Goal: Task Accomplishment & Management: Complete application form

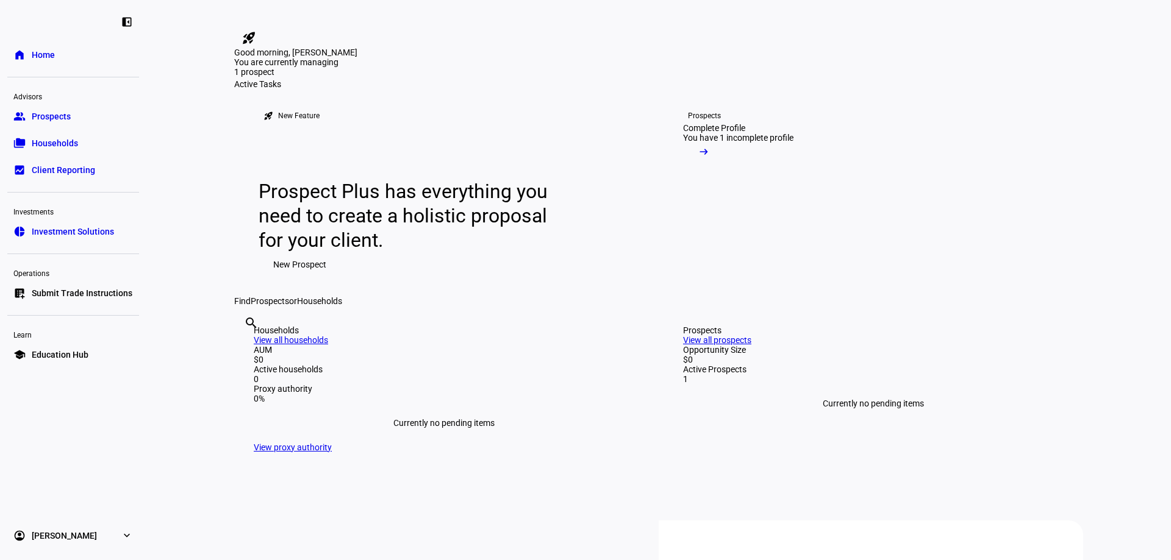
click at [724, 167] on span at bounding box center [703, 155] width 41 height 24
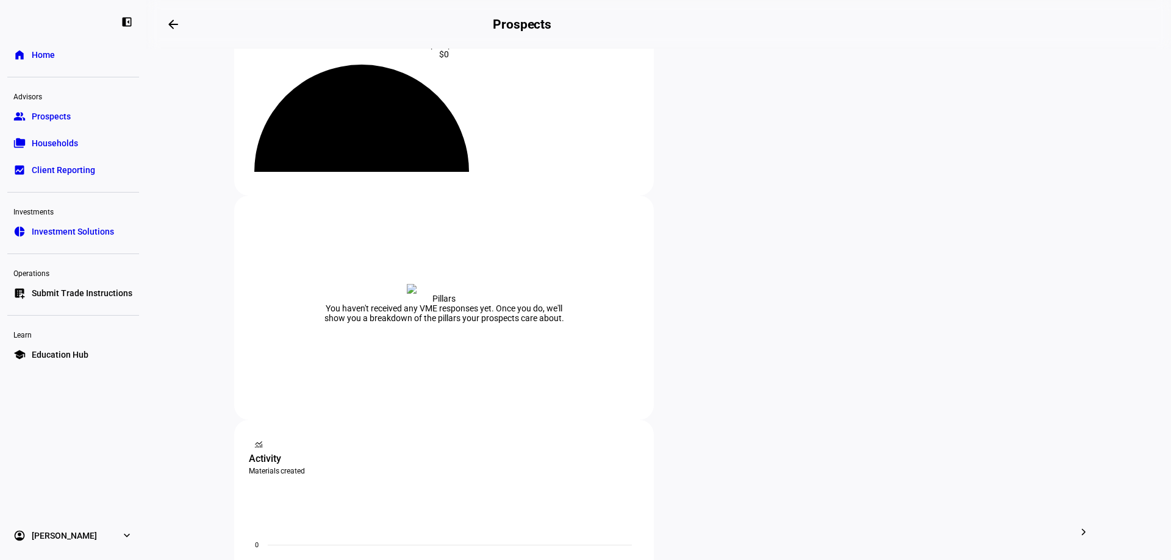
scroll to position [183, 0]
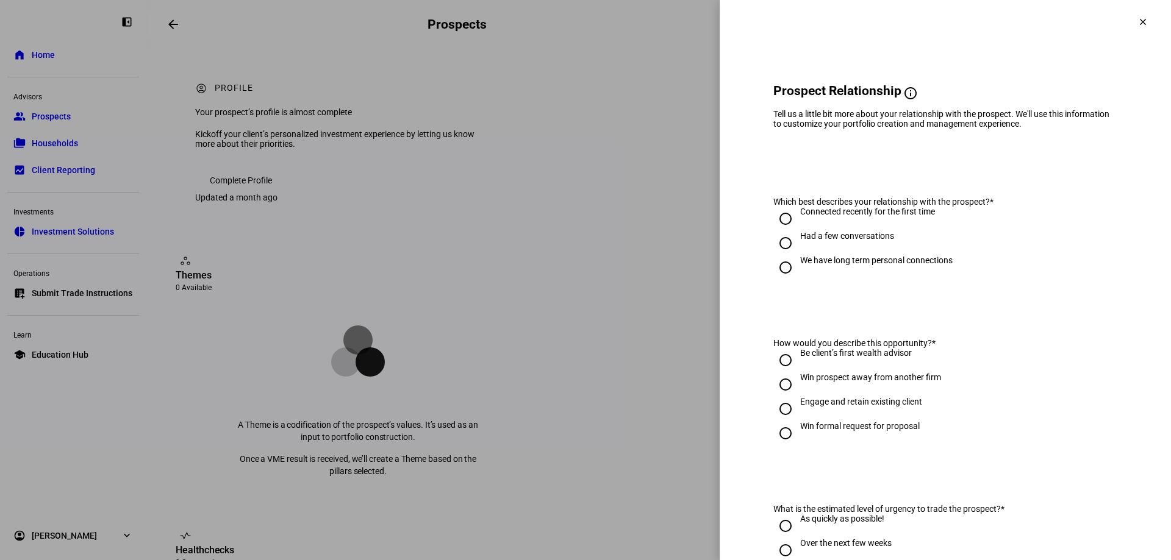
click at [783, 280] on input "We have long term personal connections" at bounding box center [785, 267] width 24 height 24
radio input "true"
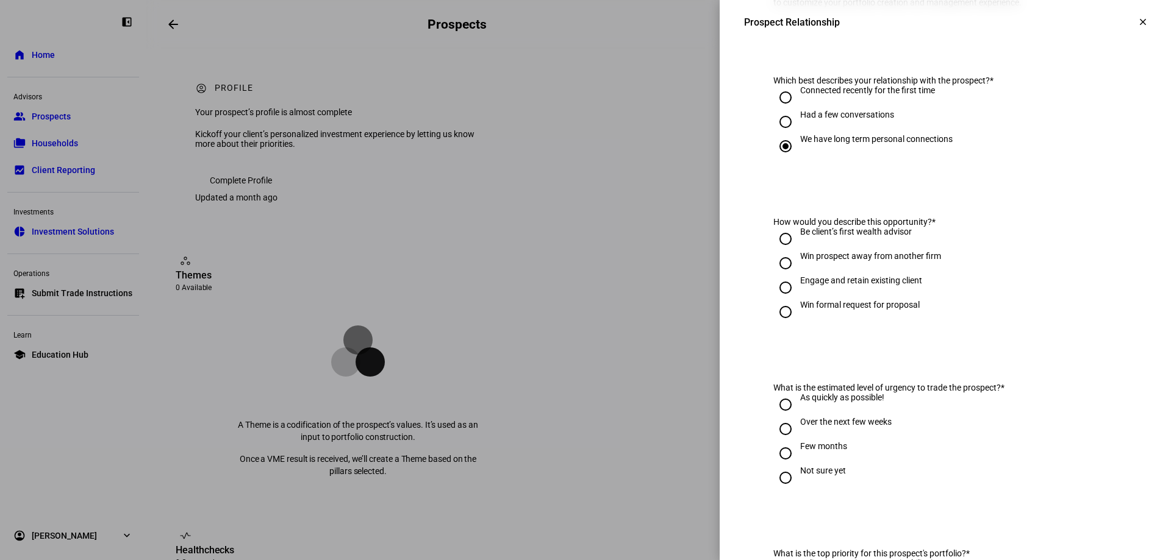
scroll to position [122, 0]
click at [779, 289] on input "Engage and retain existing client" at bounding box center [785, 287] width 24 height 24
radio input "true"
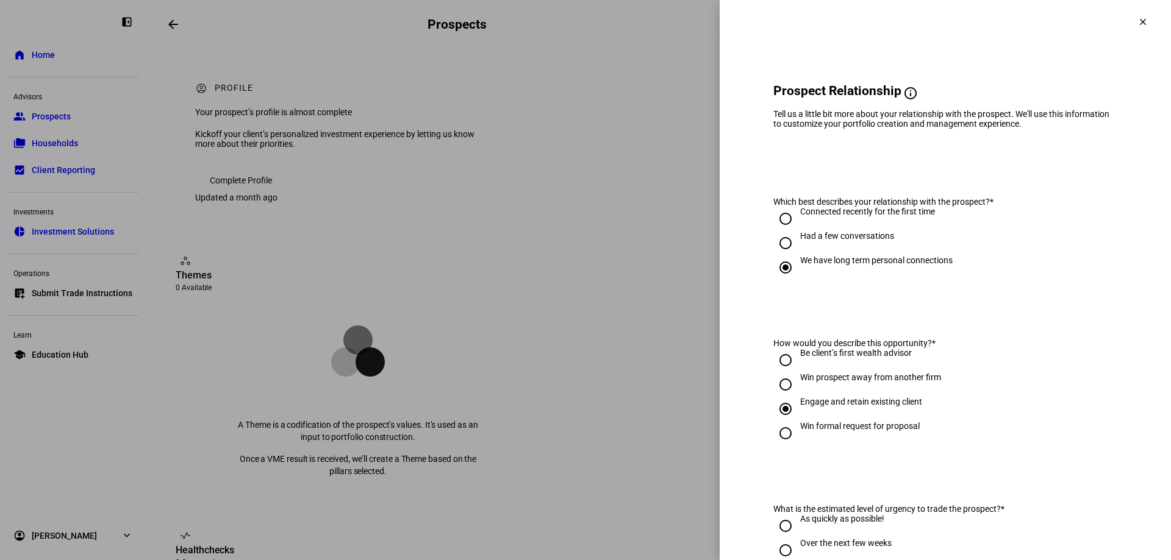
click at [872, 84] on span "Prospect Relationship" at bounding box center [837, 91] width 128 height 15
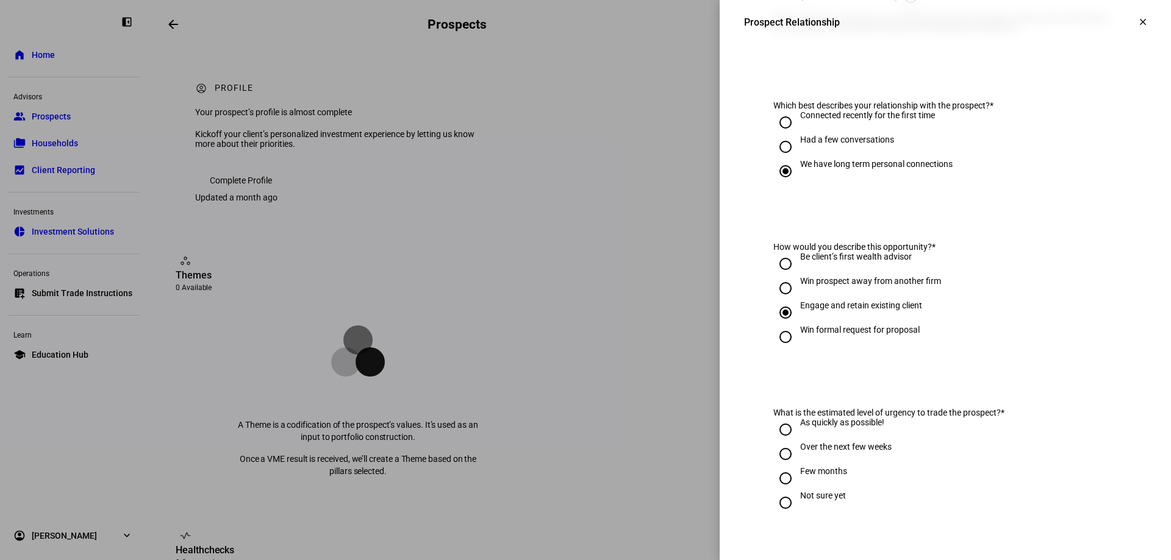
scroll to position [183, 0]
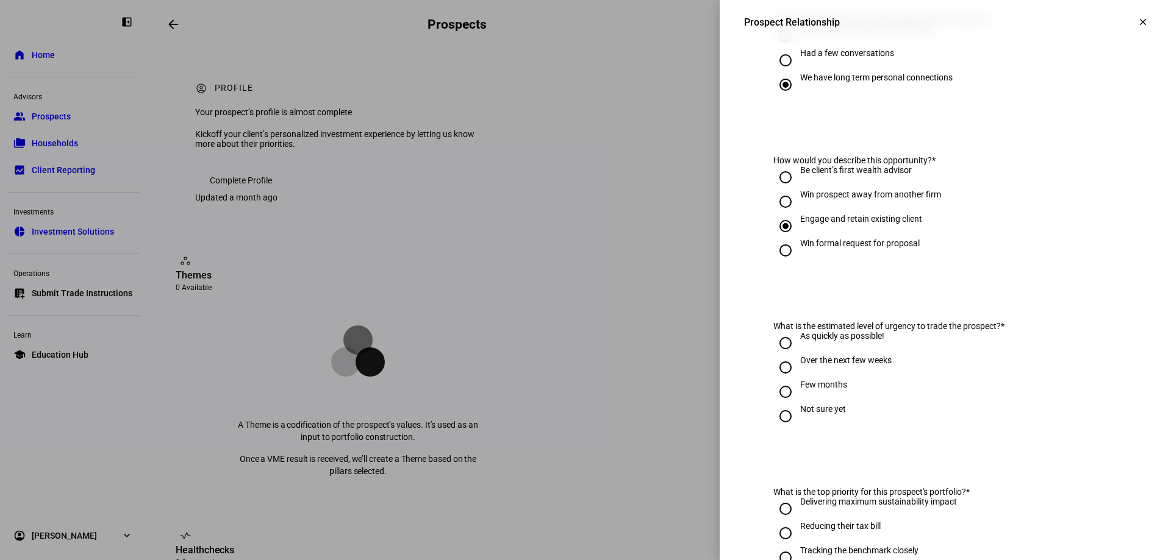
click at [776, 231] on input "Engage and retain existing client" at bounding box center [785, 226] width 24 height 24
click at [888, 224] on div "Engage and retain existing client" at bounding box center [861, 219] width 122 height 10
click at [797, 228] on input "Engage and retain existing client" at bounding box center [785, 226] width 24 height 24
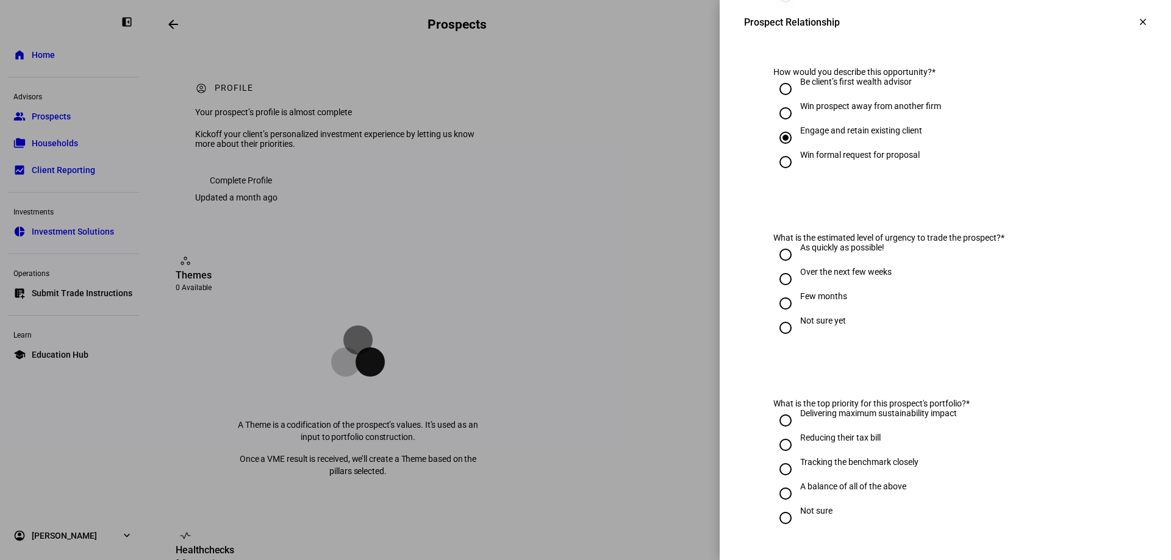
scroll to position [366, 0]
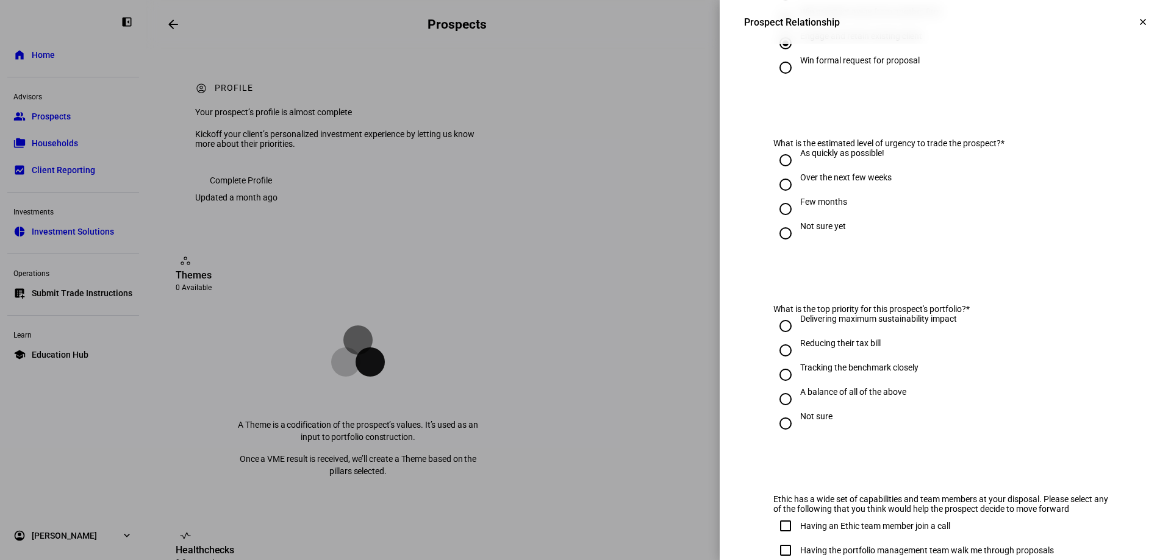
click at [776, 235] on input "Not sure yet" at bounding box center [785, 233] width 24 height 24
radio input "true"
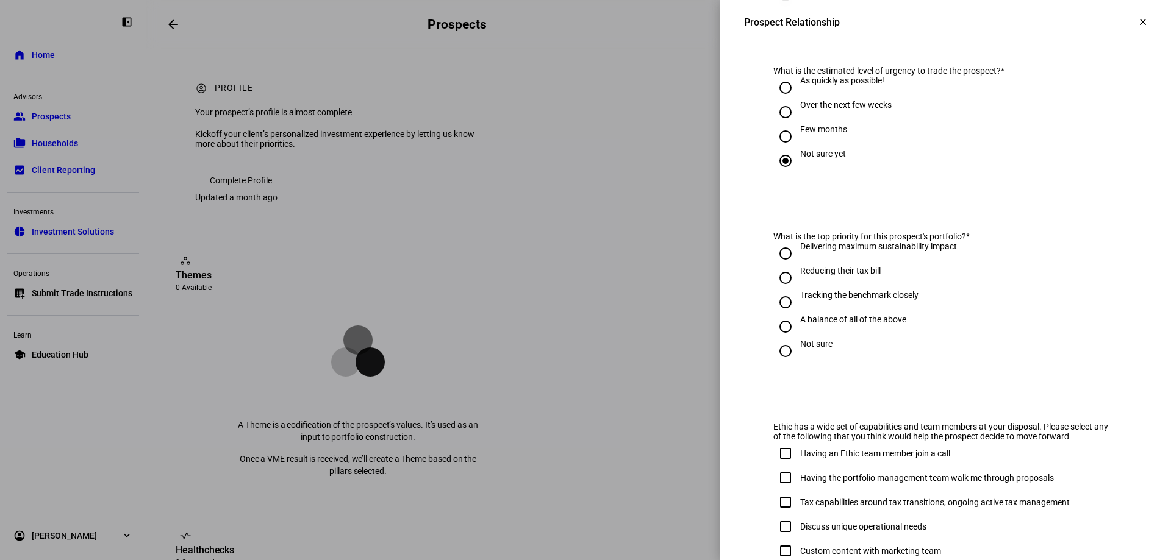
scroll to position [488, 0]
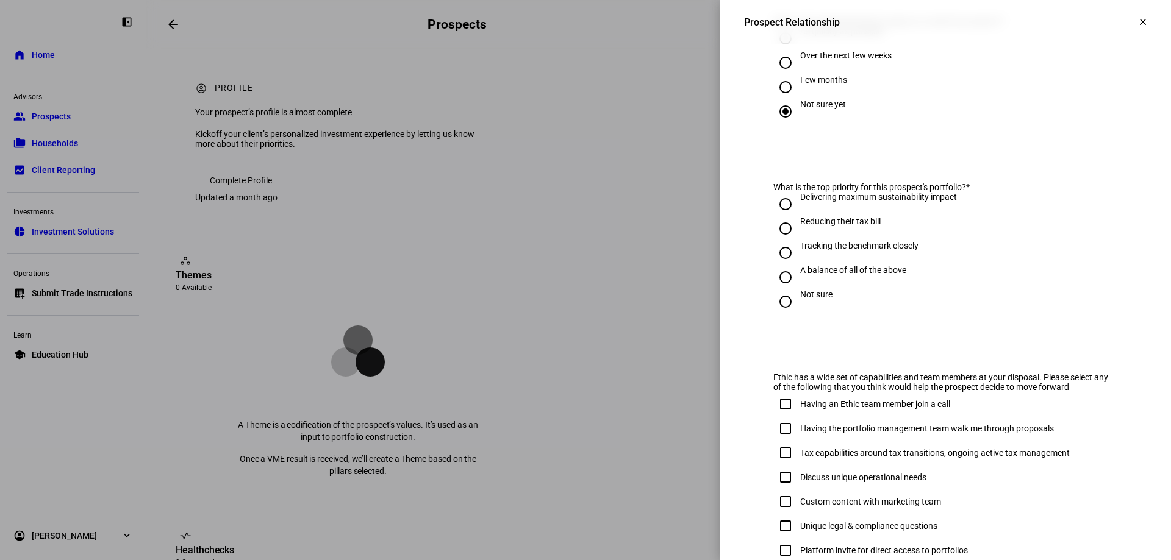
click at [781, 279] on input "A balance of all of the above" at bounding box center [785, 277] width 24 height 24
radio input "true"
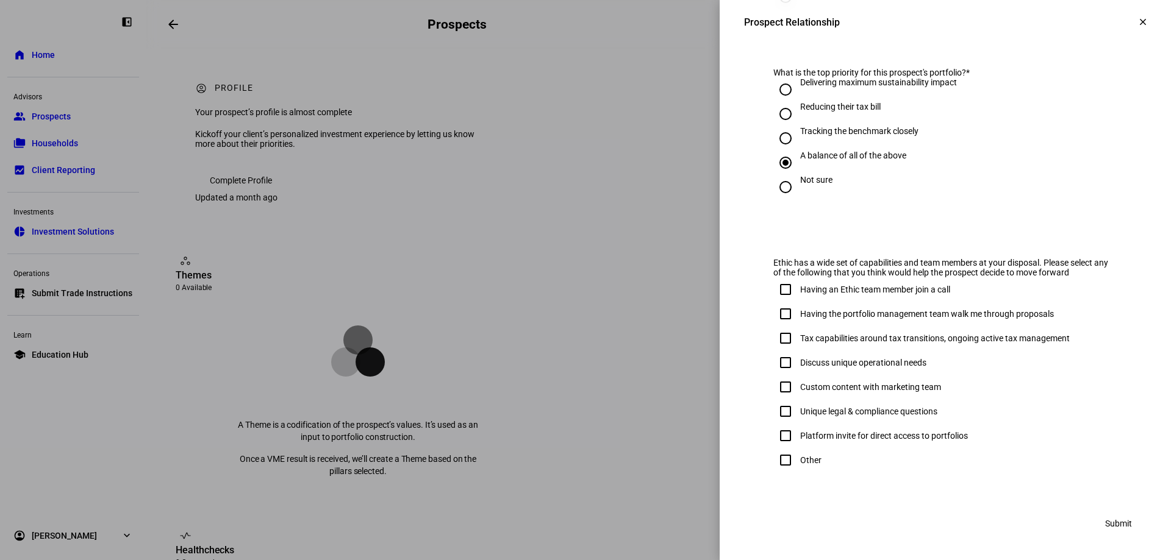
click at [1105, 524] on span "Submit" at bounding box center [1118, 523] width 27 height 24
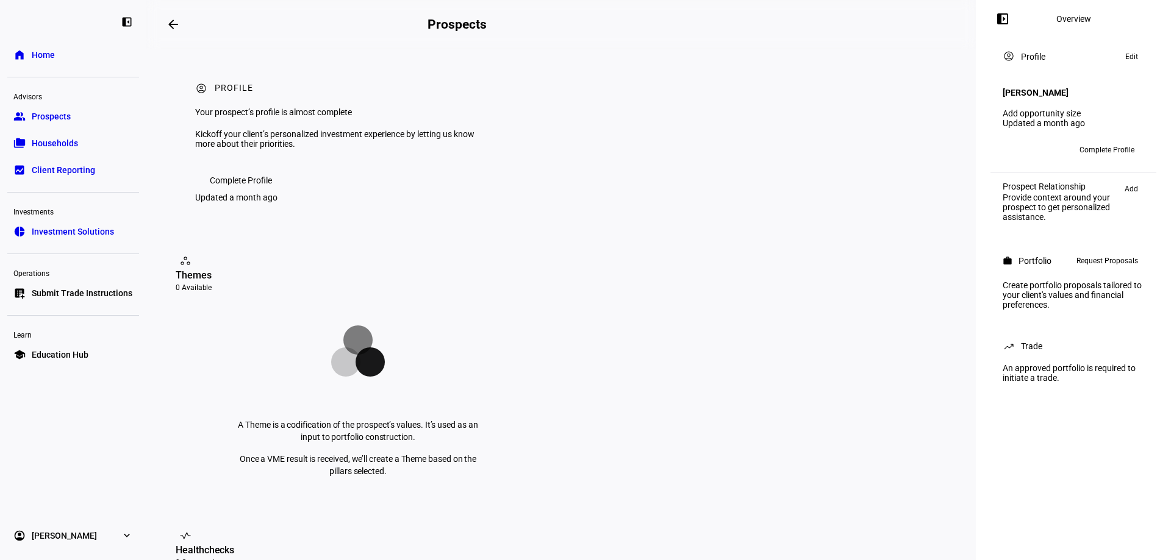
click at [1063, 109] on link "Add opportunity size" at bounding box center [1041, 114] width 78 height 10
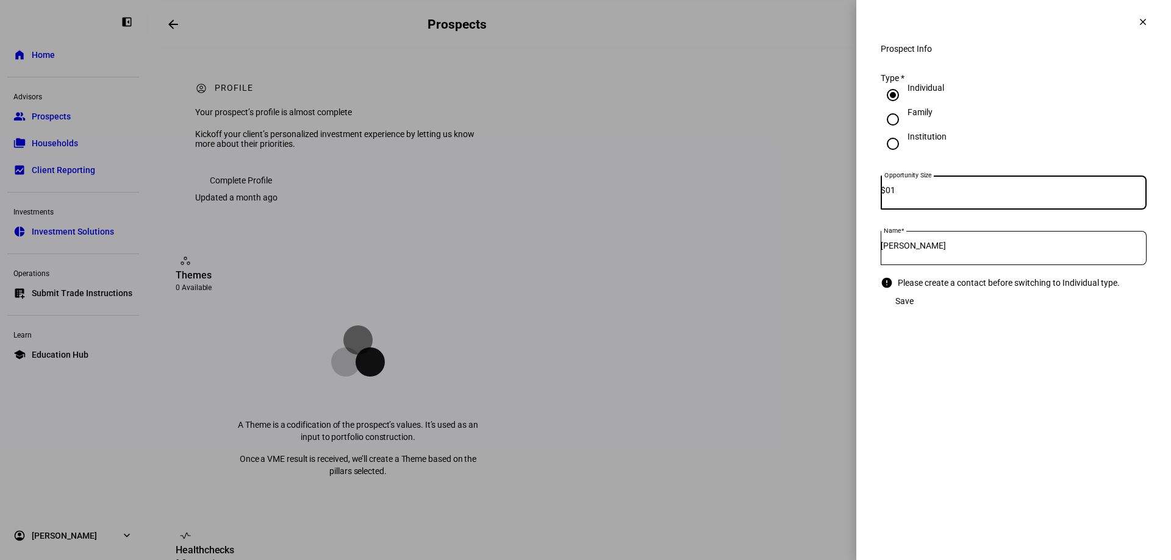
type input "0"
type input "18,250,000"
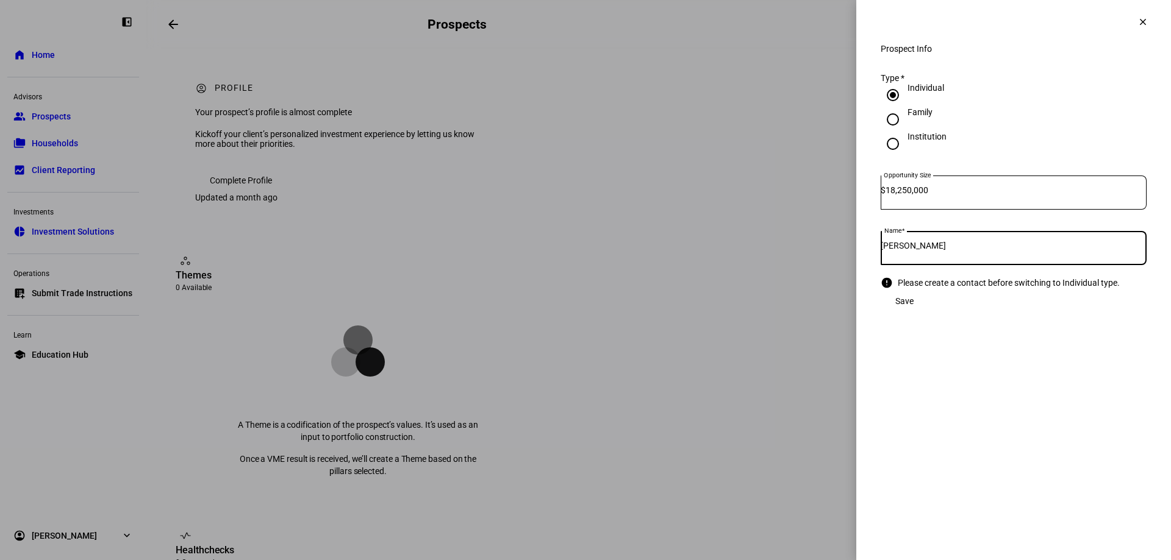
click at [983, 248] on input "Annabelle S" at bounding box center [1013, 246] width 266 height 10
drag, startPoint x: 927, startPoint y: 253, endPoint x: 864, endPoint y: 218, distance: 71.5
click at [883, 241] on div "Name Annabelle S" at bounding box center [1013, 248] width 266 height 34
click at [1087, 399] on eth-side-overlay-container "Prospect Info clear Prospect Info Type * Individual Family Institution Opportun…" at bounding box center [1013, 280] width 315 height 560
click at [1122, 313] on div "Save" at bounding box center [1013, 301] width 266 height 24
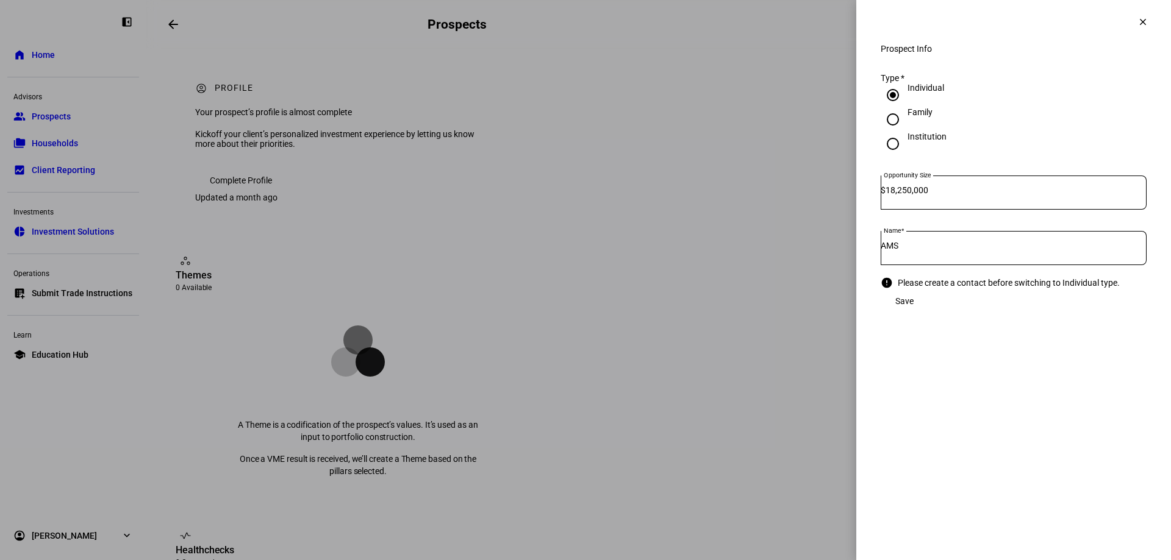
click at [1122, 313] on div "Save" at bounding box center [1013, 301] width 266 height 24
click at [1002, 249] on input "AMS" at bounding box center [1013, 246] width 266 height 10
click at [960, 250] on input "AMS A" at bounding box center [1013, 246] width 266 height 10
type input "Annabelle S"
click at [905, 455] on eth-side-overlay-container "Prospect Info clear Prospect Info Type * Individual Family Institution Opportun…" at bounding box center [1013, 280] width 315 height 560
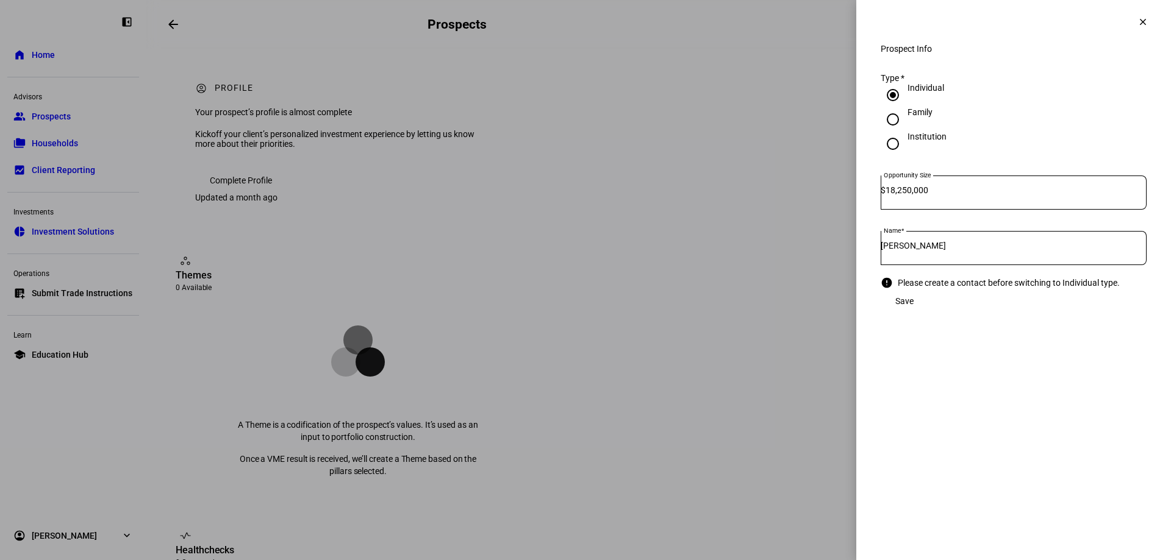
drag, startPoint x: 983, startPoint y: 247, endPoint x: 1023, endPoint y: 216, distance: 50.5
click at [983, 247] on div "Annabelle S" at bounding box center [1013, 248] width 266 height 34
click at [1150, 22] on span at bounding box center [1142, 21] width 29 height 29
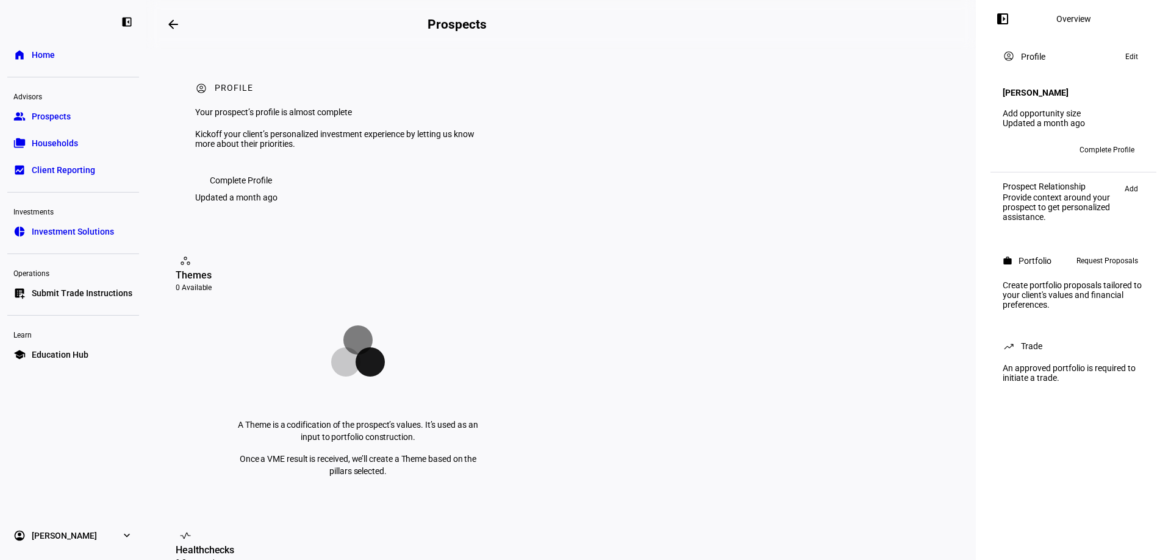
click at [1088, 140] on span "Complete Profile" at bounding box center [1106, 150] width 55 height 20
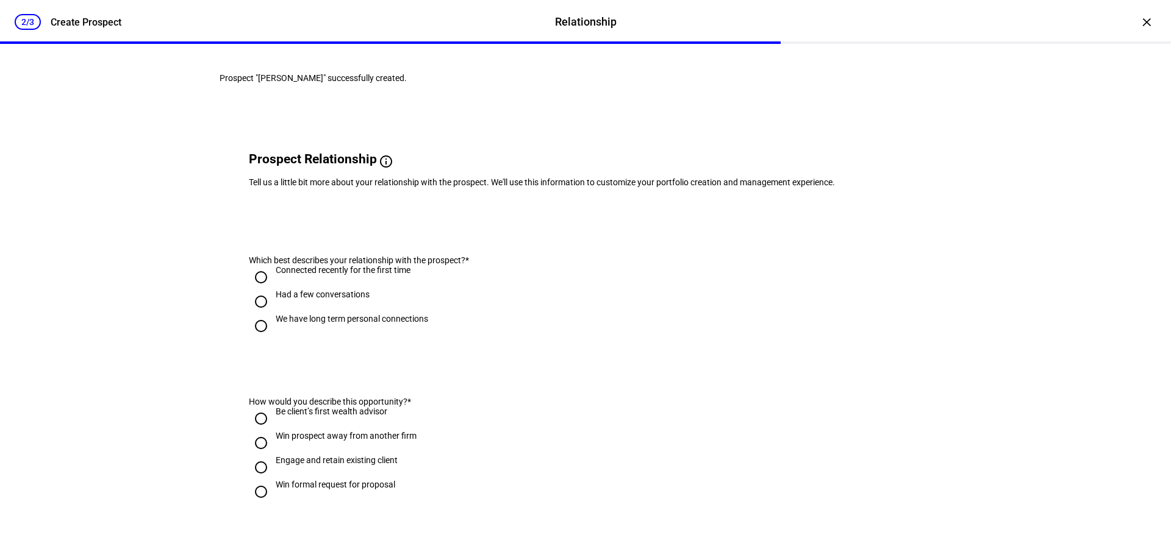
click at [1139, 22] on div "×" at bounding box center [1146, 22] width 20 height 20
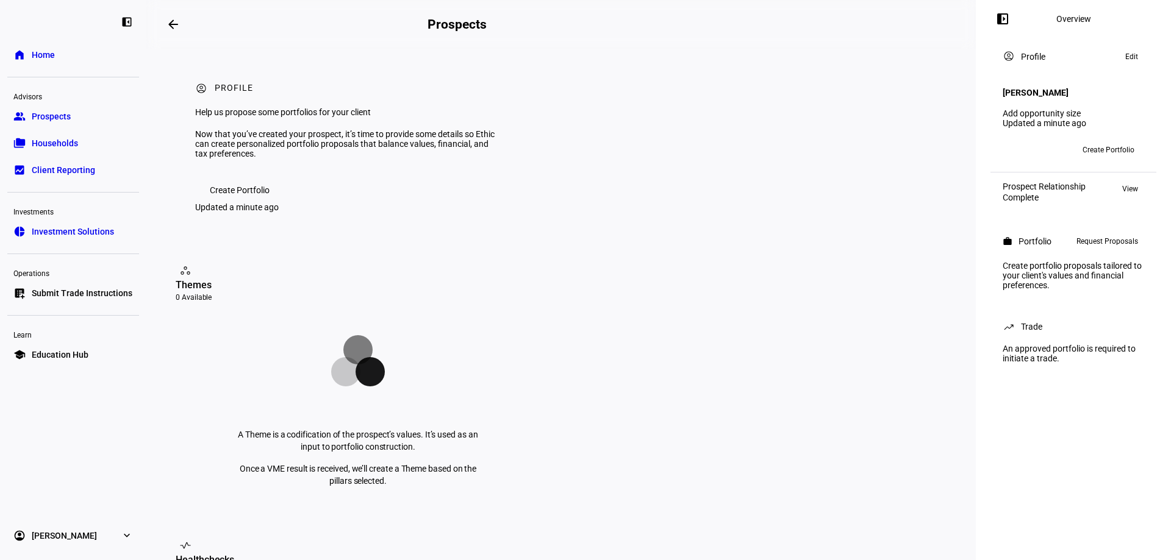
click at [1126, 61] on span "Edit" at bounding box center [1131, 56] width 13 height 15
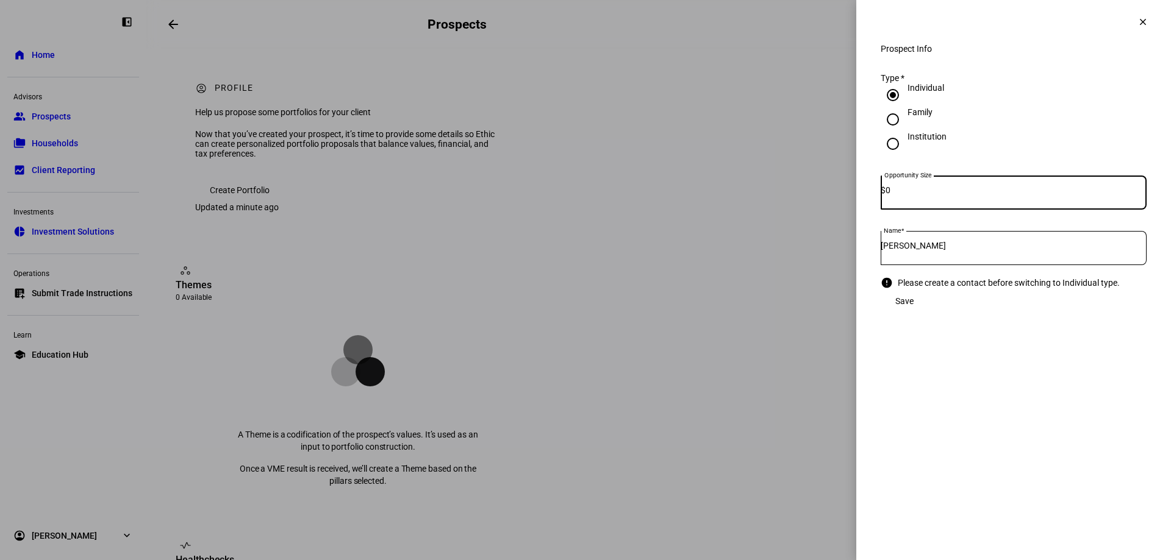
click at [952, 195] on input "0" at bounding box center [1015, 190] width 261 height 10
type input "18,250,000"
click at [891, 152] on input "Institution" at bounding box center [892, 144] width 24 height 24
radio input "true"
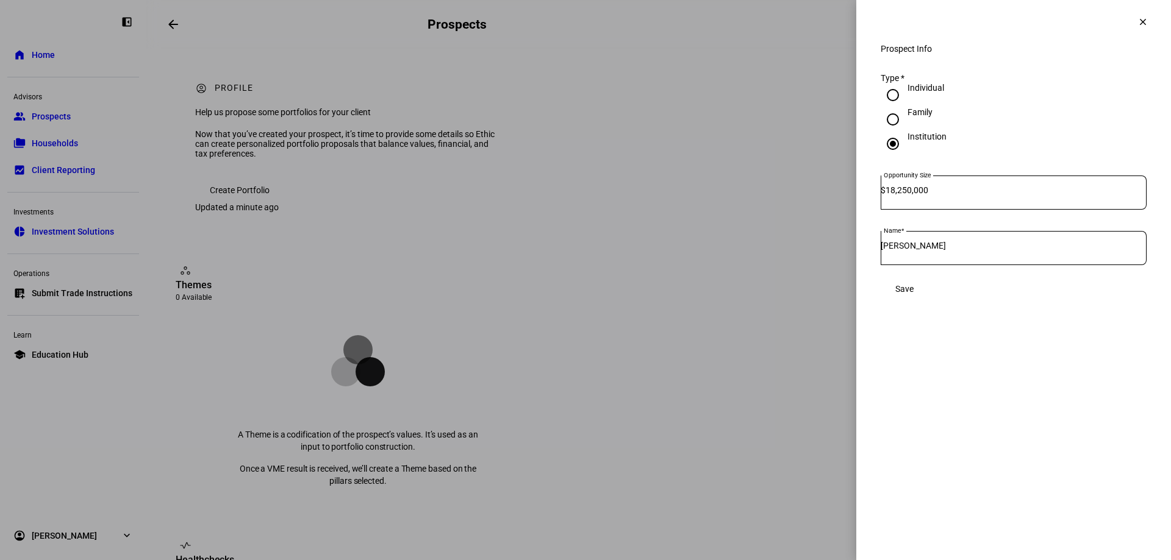
click at [891, 131] on input "Family" at bounding box center [892, 119] width 24 height 24
radio input "true"
click at [891, 107] on input "Individual" at bounding box center [892, 95] width 24 height 24
radio input "true"
click at [1133, 26] on span at bounding box center [1142, 21] width 29 height 29
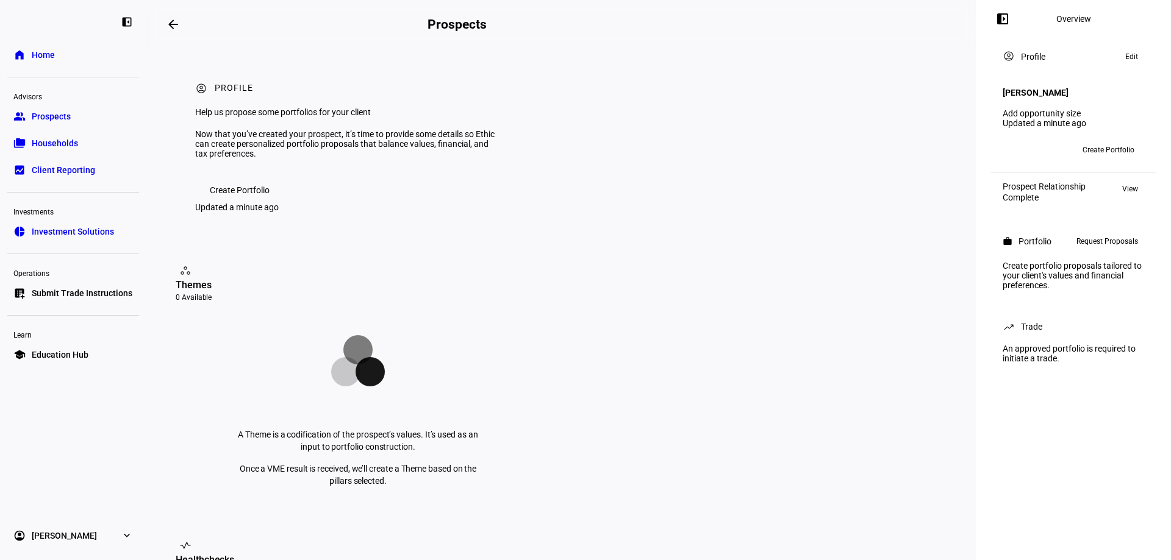
click at [1024, 57] on div "Profile" at bounding box center [1033, 57] width 24 height 10
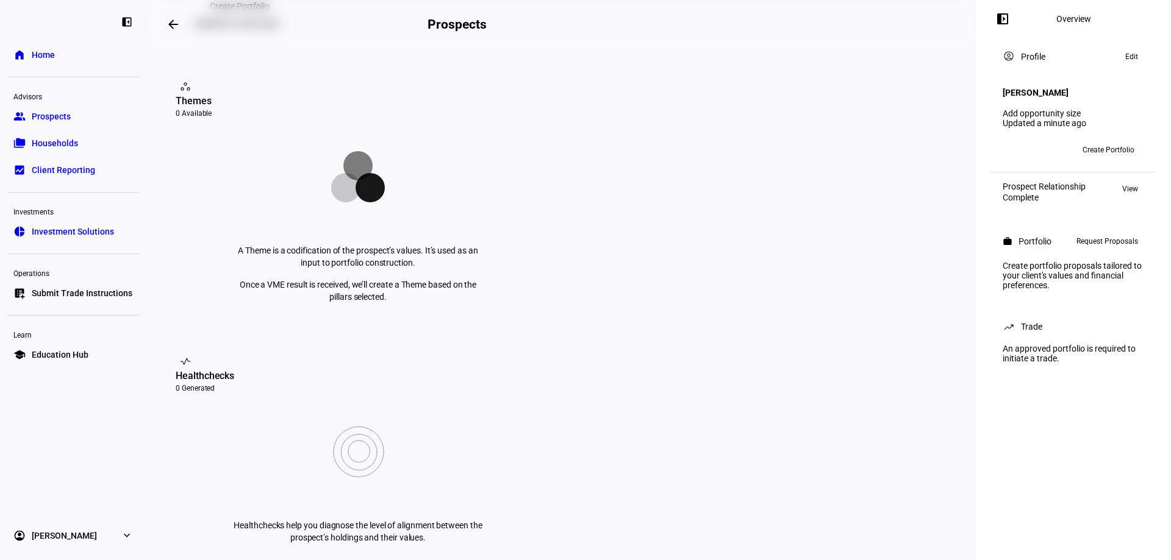
scroll to position [305, 0]
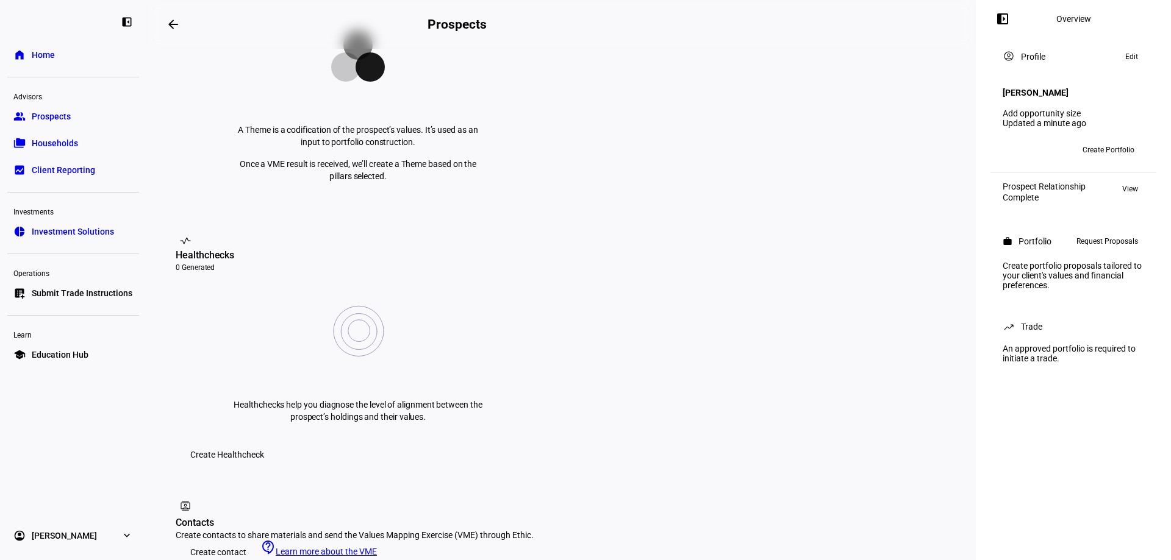
click at [224, 540] on span "Create contact" at bounding box center [218, 552] width 56 height 24
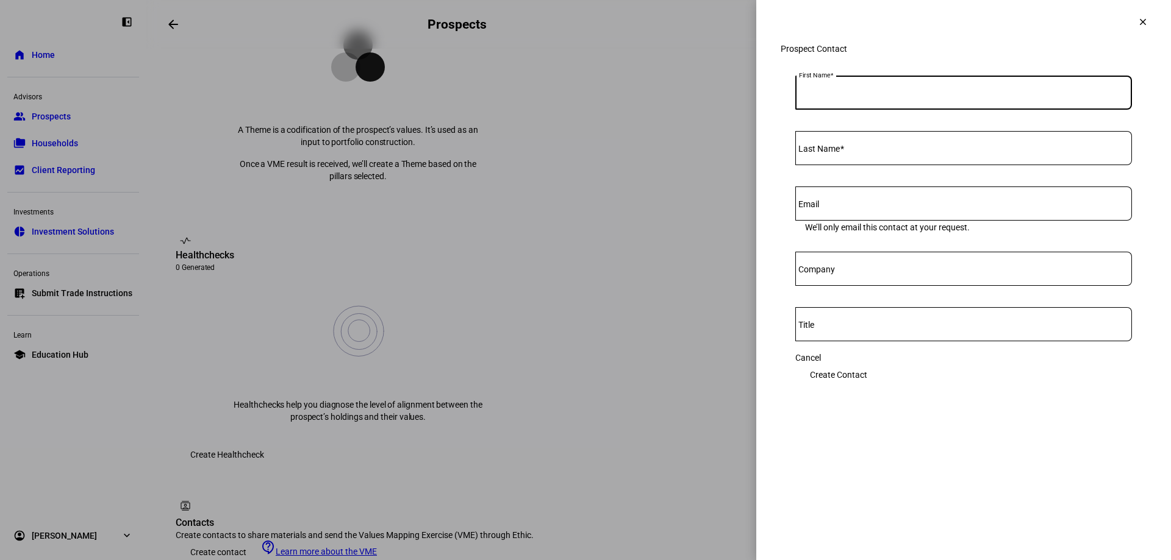
click at [881, 95] on input "First Name" at bounding box center [963, 90] width 337 height 10
type input "A"
type input "S"
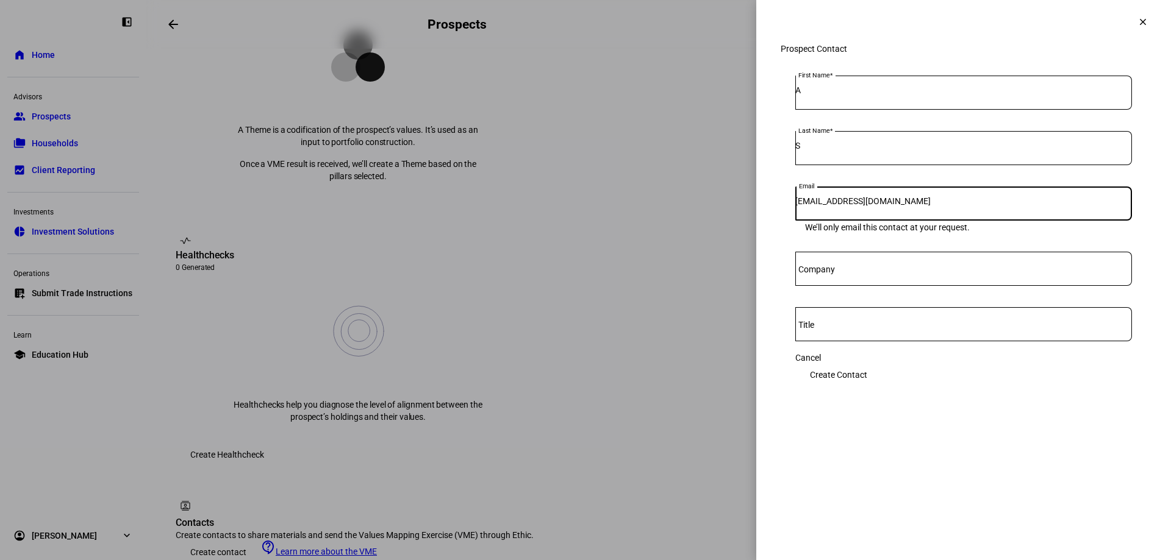
type input "bcass@lnwadvisors.com"
click at [867, 378] on span "Create Contact" at bounding box center [838, 375] width 57 height 24
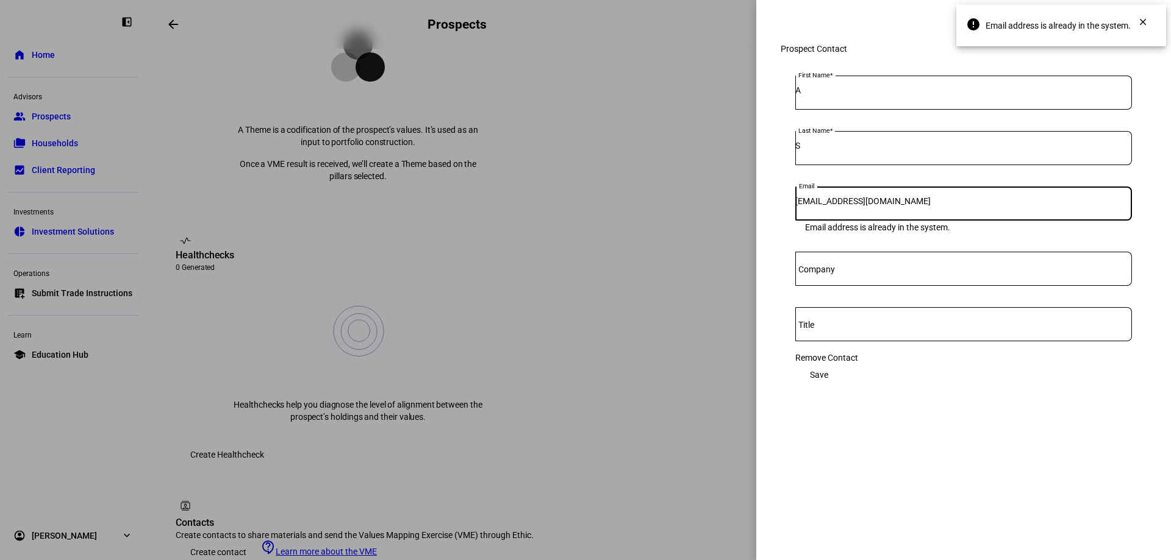
click at [925, 206] on input "bcass@lnwadvisors.com" at bounding box center [963, 201] width 337 height 10
click at [924, 206] on input "bcass@lnwadvisors.com" at bounding box center [963, 201] width 337 height 10
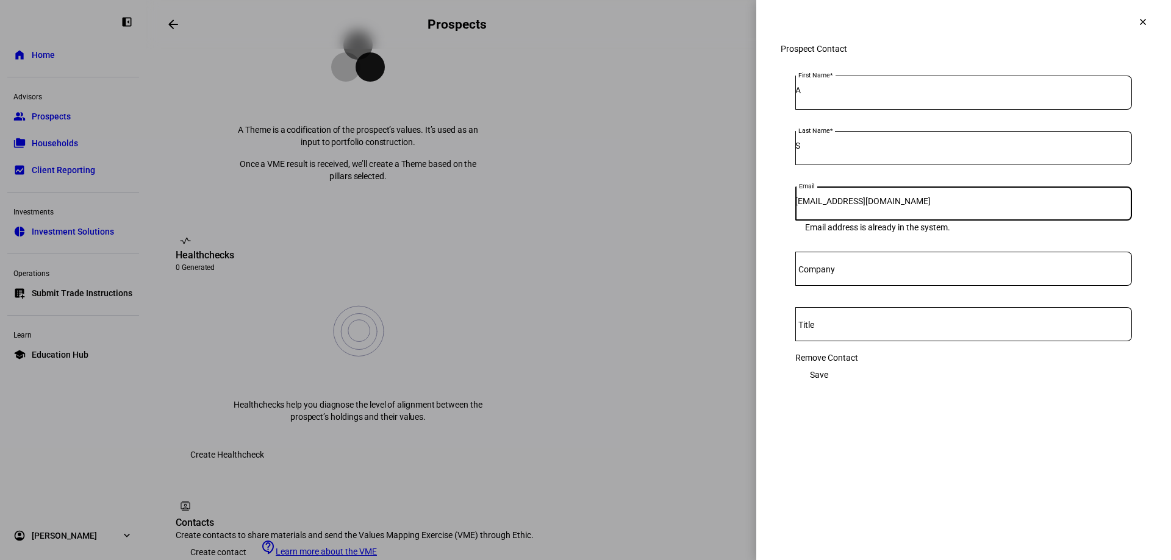
click at [924, 206] on input "bcass@lnwadvisors.com" at bounding box center [963, 201] width 337 height 10
click at [891, 95] on input "A" at bounding box center [963, 90] width 337 height 10
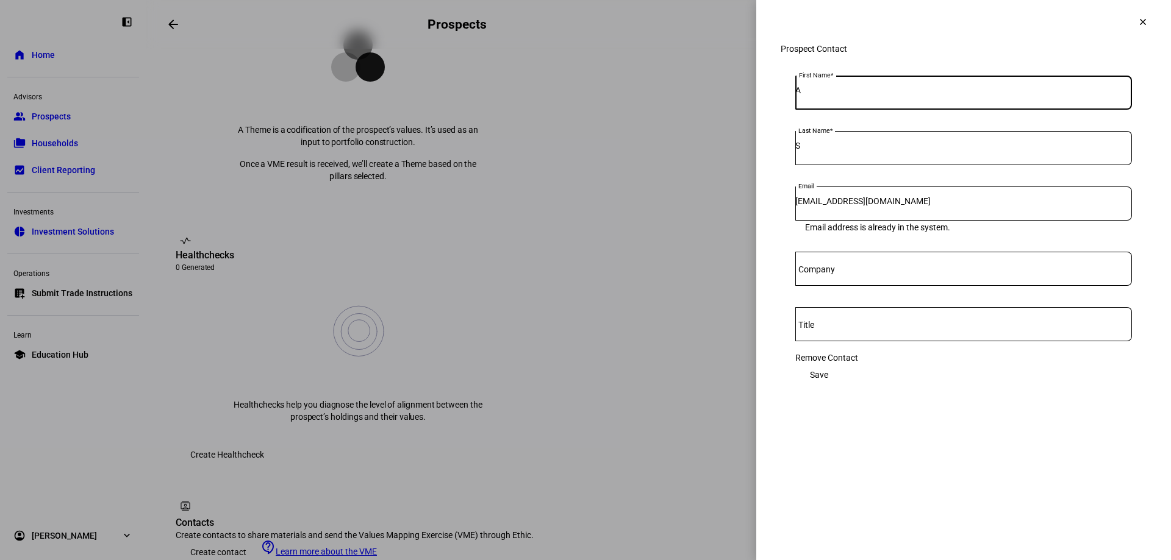
drag, startPoint x: 889, startPoint y: 112, endPoint x: 600, endPoint y: 21, distance: 303.1
click at [600, 21] on div "clear Prospect Contact First Name A Last Name S Email bcass@lnwadvisors.com Ema…" at bounding box center [585, 280] width 1171 height 560
type input "Bryan"
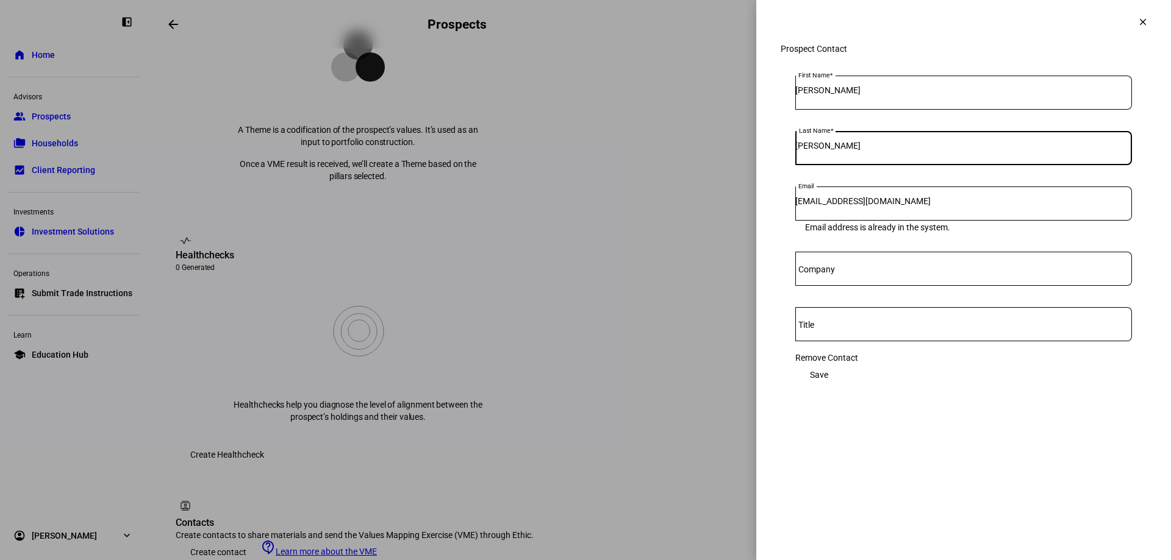
type input "Cass"
click at [1062, 454] on eth-side-overlay-container "clear Prospect Contact First Name Bryan Last Name Cass Email bcass@lnwadvisors.…" at bounding box center [963, 280] width 415 height 560
click at [828, 369] on span "Save" at bounding box center [819, 375] width 18 height 24
click at [828, 372] on span "Save" at bounding box center [819, 375] width 18 height 24
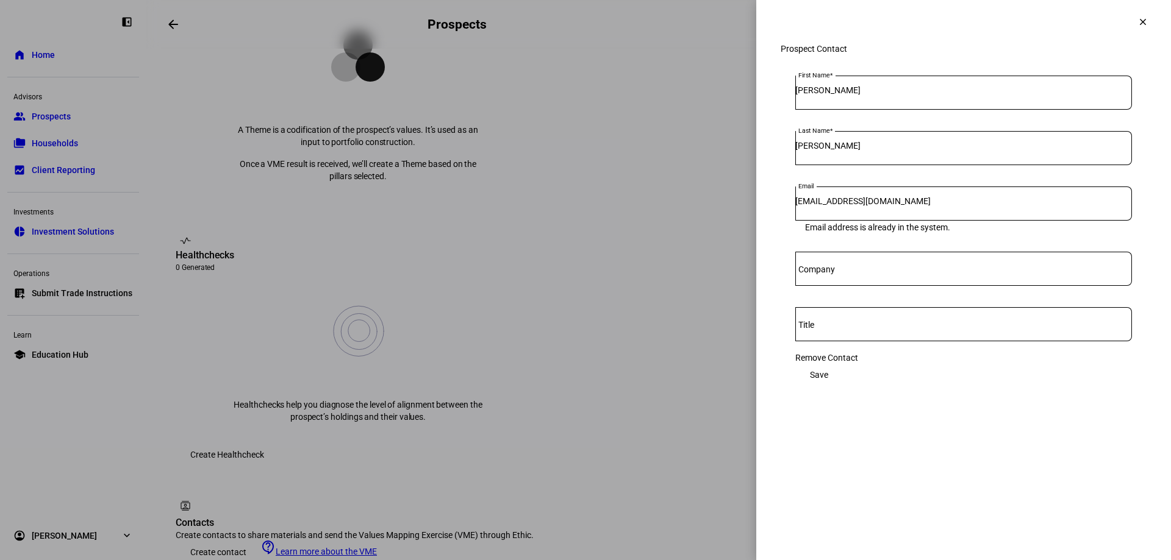
click at [828, 371] on span "Save" at bounding box center [819, 375] width 18 height 24
click at [953, 206] on input "bcass@lnwadvisors.com" at bounding box center [963, 201] width 337 height 10
click at [895, 327] on div at bounding box center [963, 324] width 337 height 34
click at [897, 110] on div "Bryan" at bounding box center [963, 93] width 337 height 34
click at [878, 151] on input "Cass" at bounding box center [963, 146] width 337 height 10
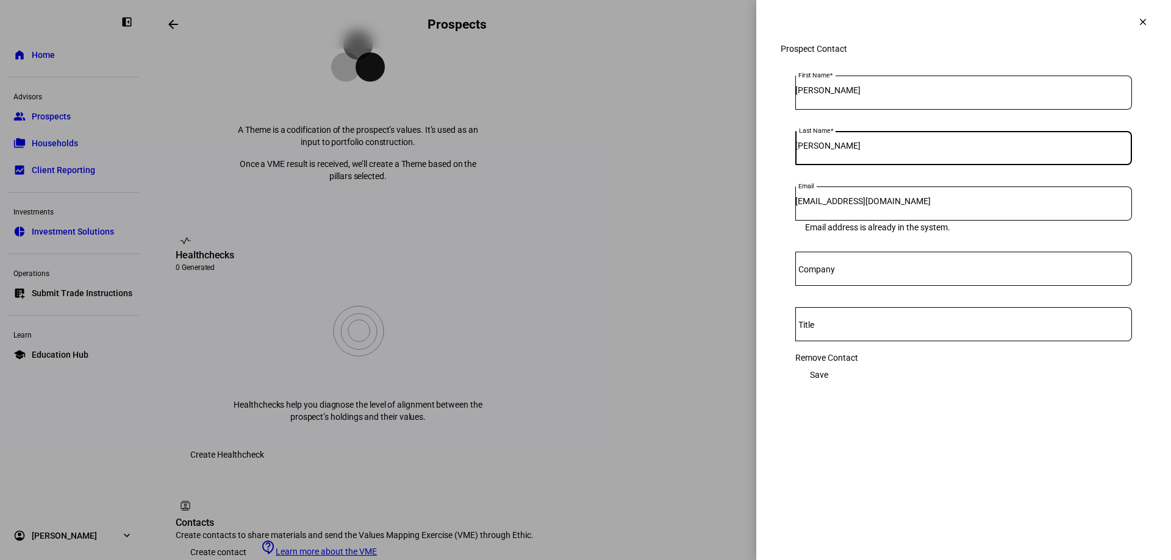
click at [885, 206] on input "bcass@lnwadvisors.com" at bounding box center [963, 201] width 337 height 10
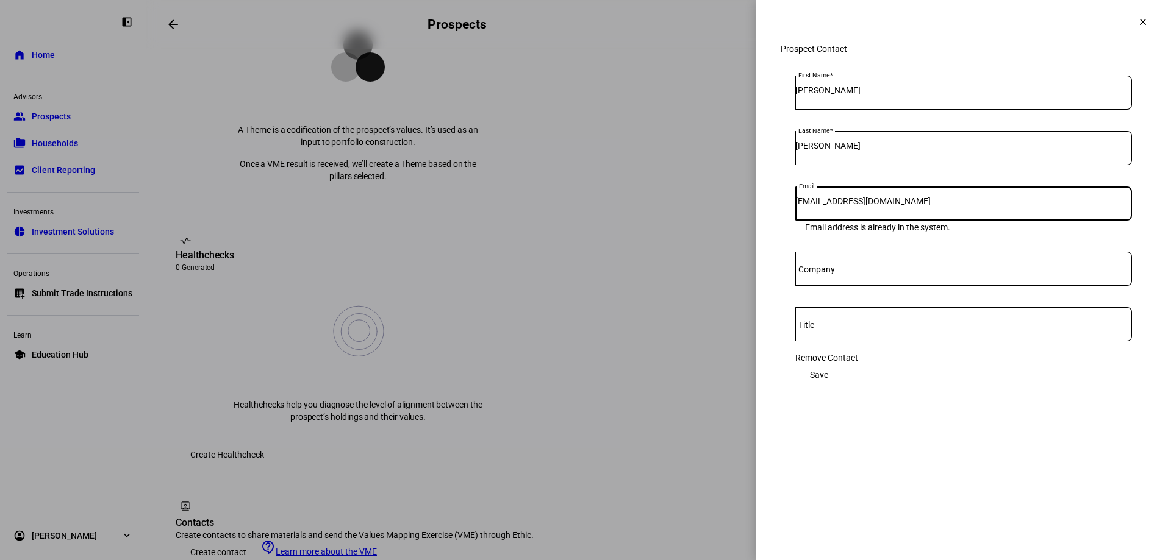
click at [879, 271] on input "Company" at bounding box center [963, 267] width 337 height 10
drag, startPoint x: 861, startPoint y: 352, endPoint x: 849, endPoint y: 366, distance: 18.6
click at [861, 341] on div at bounding box center [963, 324] width 337 height 34
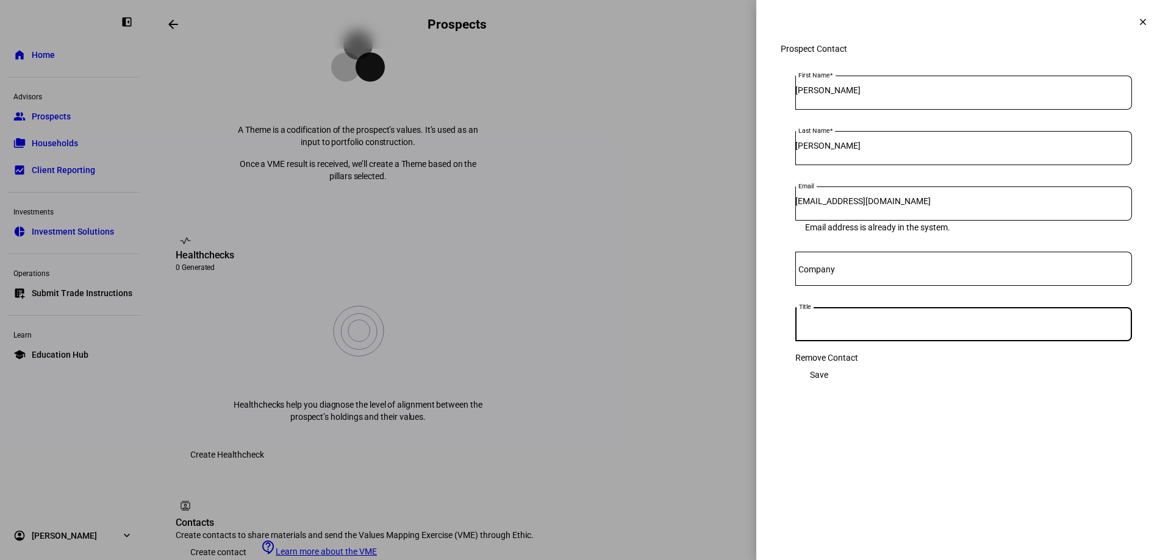
click at [1138, 21] on mat-icon "clear" at bounding box center [1142, 21] width 11 height 11
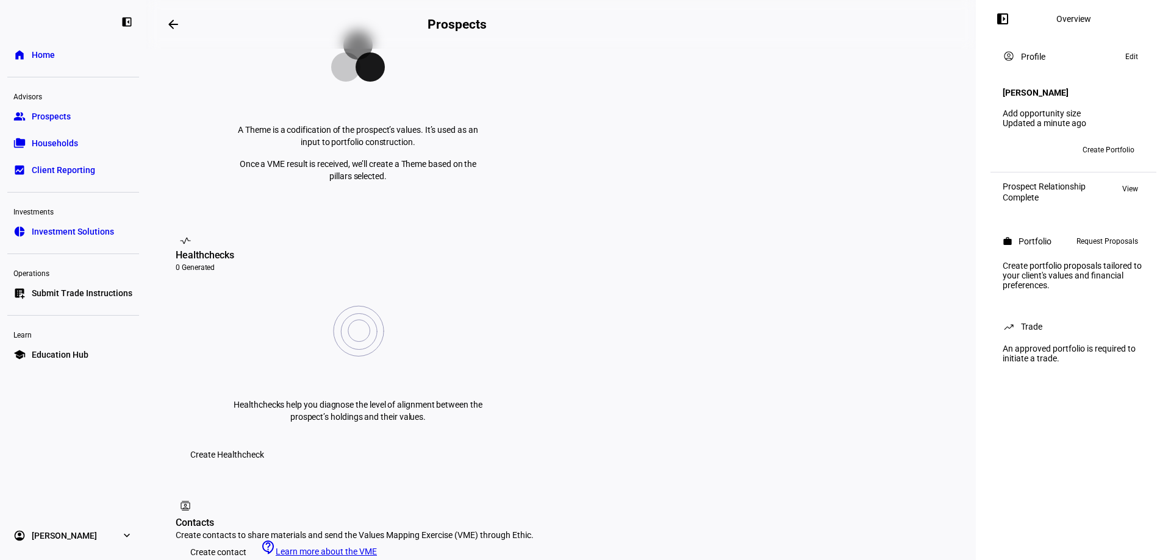
scroll to position [0, 0]
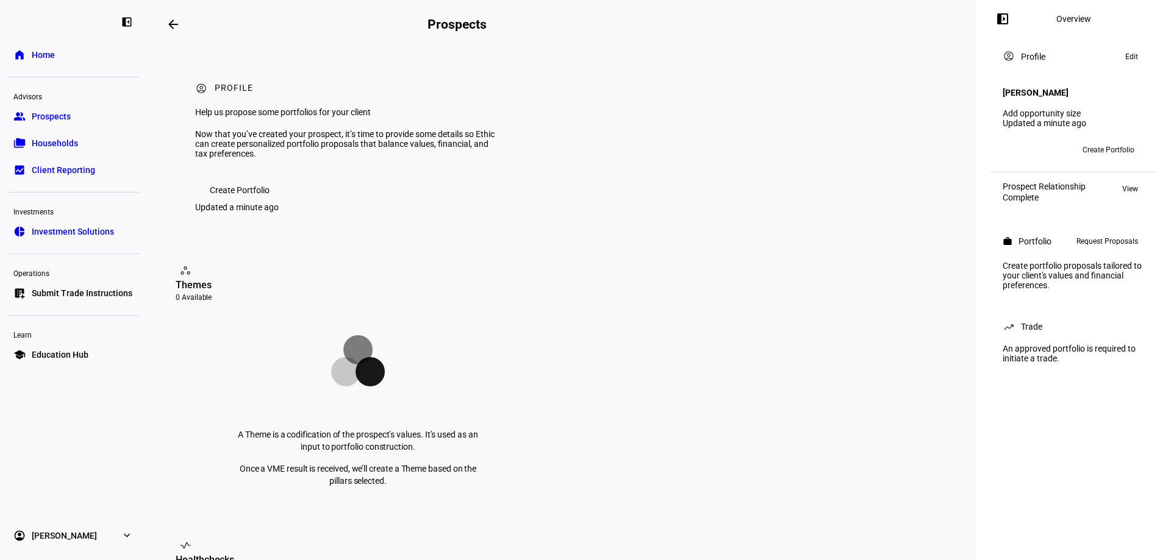
click at [1136, 62] on span "Edit" at bounding box center [1131, 56] width 13 height 15
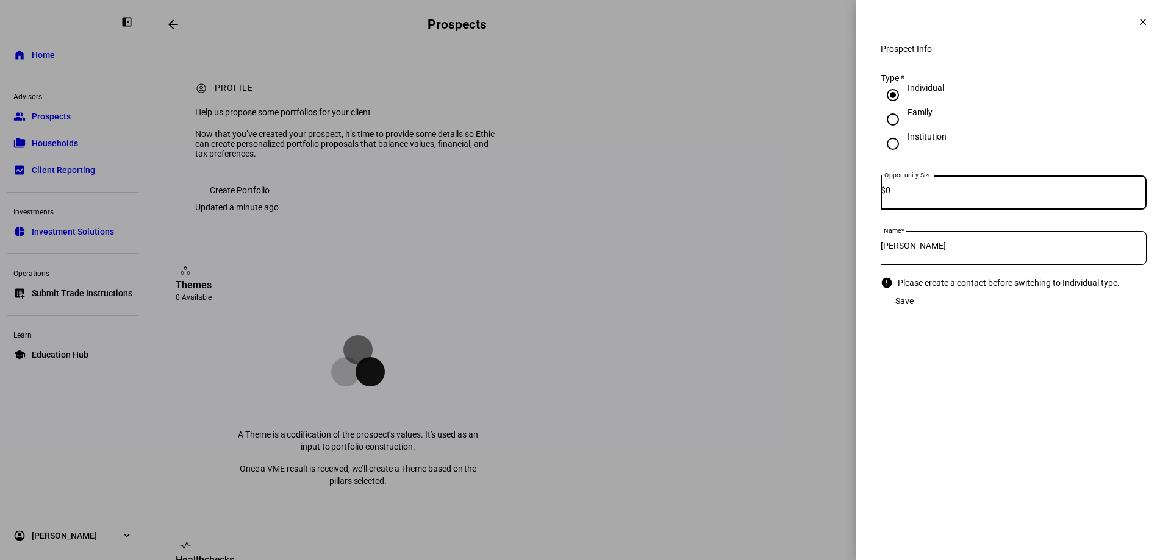
click at [1137, 17] on mat-icon "clear" at bounding box center [1142, 21] width 11 height 11
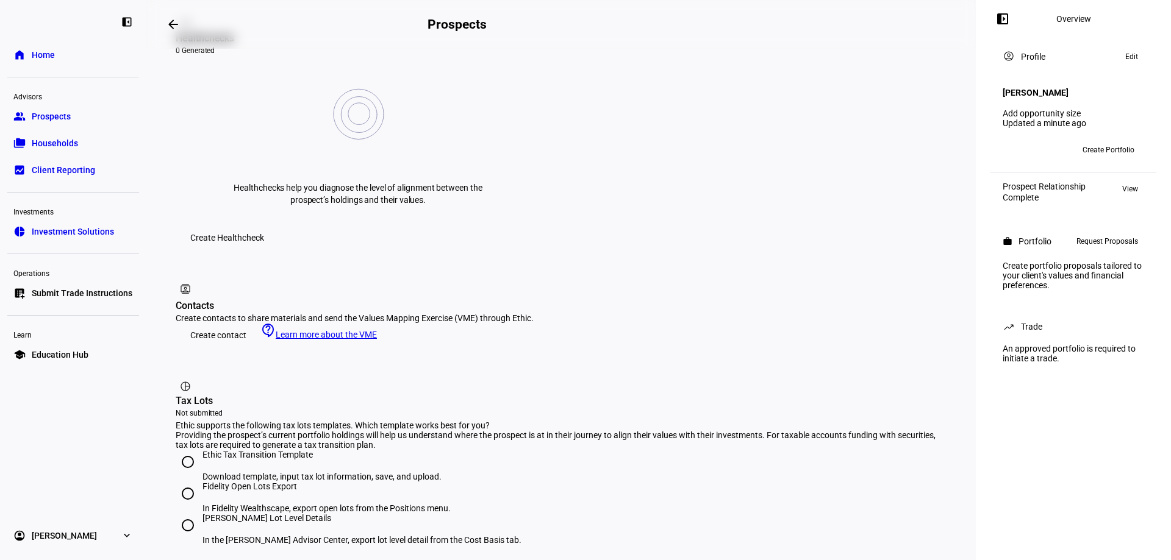
scroll to position [580, 0]
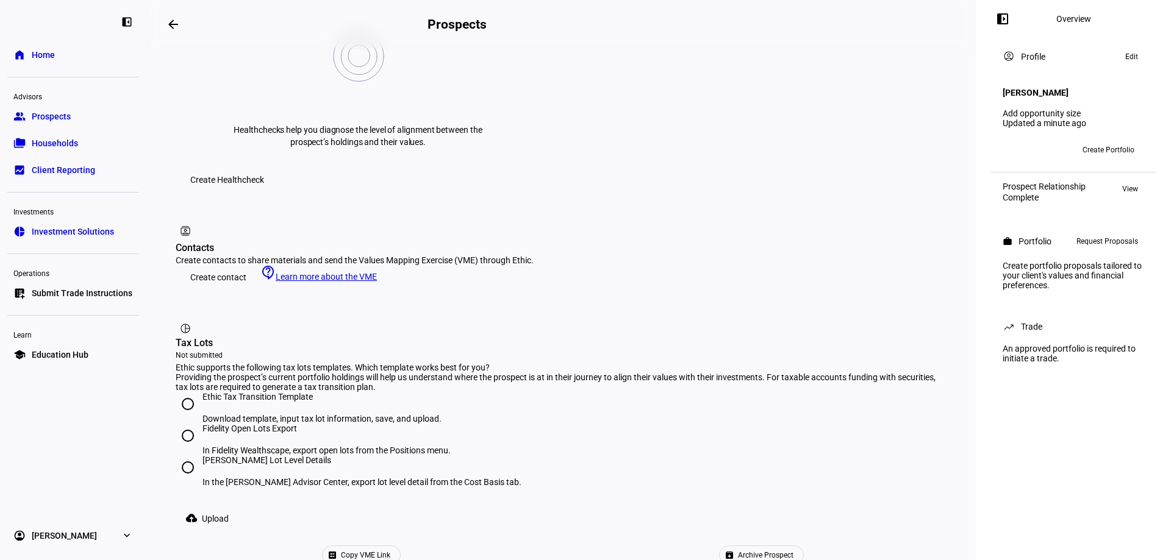
click at [390, 546] on span "Copy VME Link" at bounding box center [365, 555] width 49 height 18
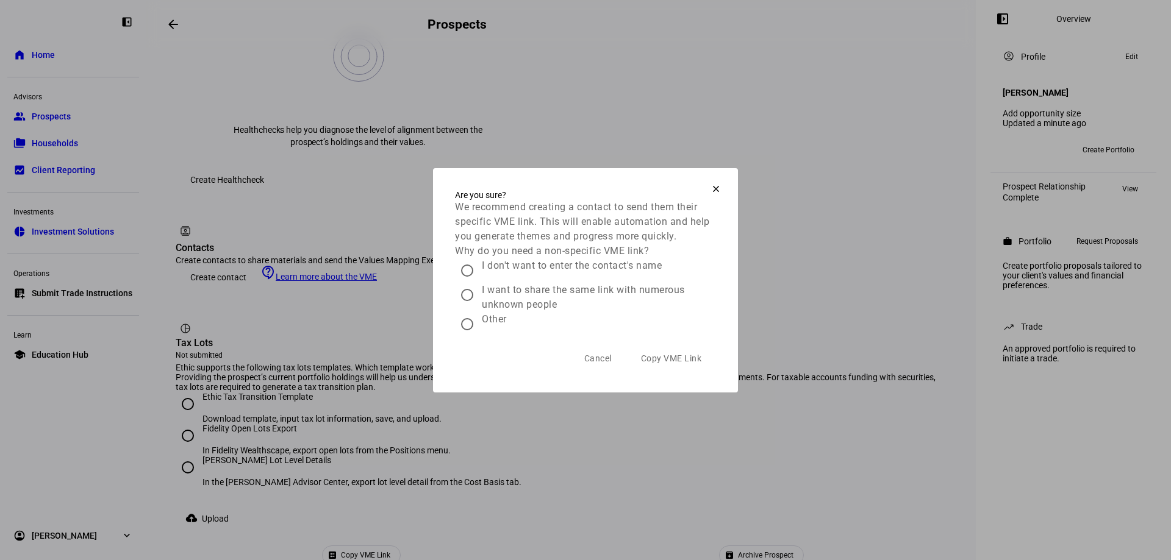
click at [673, 363] on span "Copy VME Link" at bounding box center [671, 359] width 61 height 10
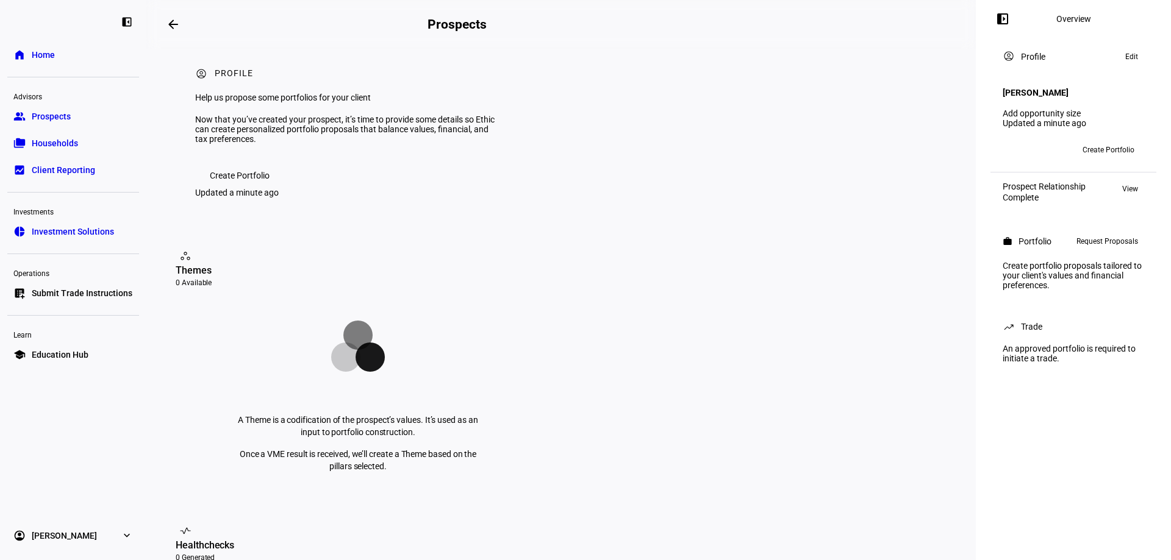
scroll to position [0, 0]
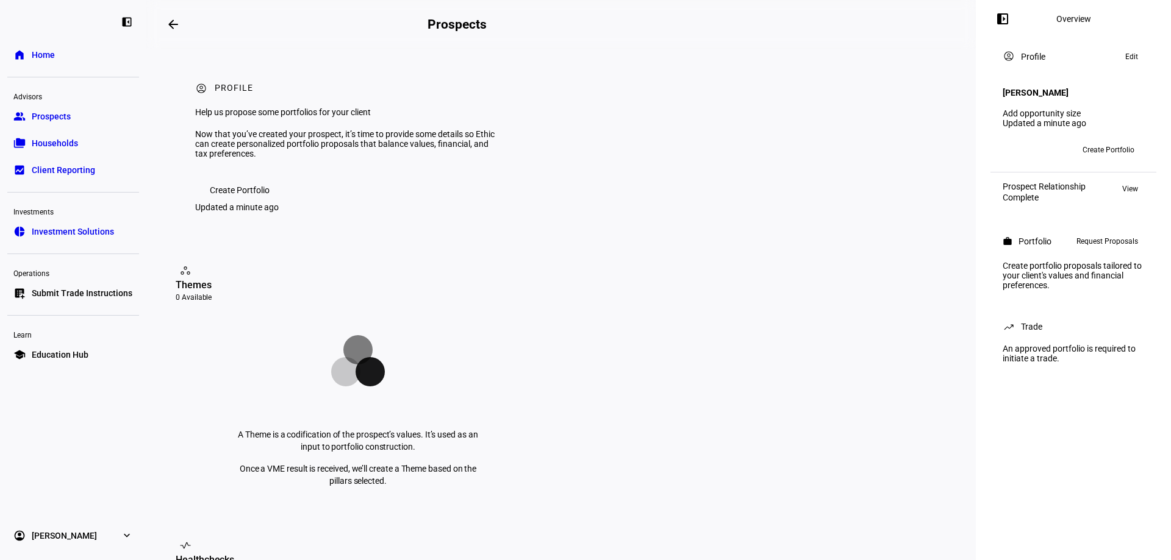
click at [237, 202] on span "Create Portfolio" at bounding box center [240, 190] width 60 height 24
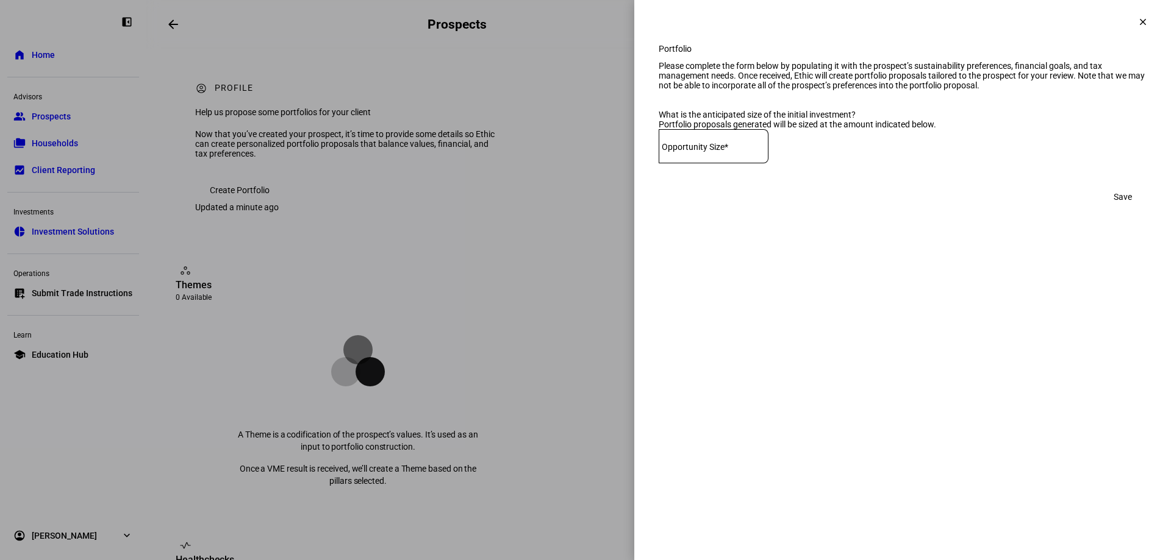
click at [708, 152] on mat-label "Opportunity Size*" at bounding box center [694, 147] width 66 height 10
type input "18,250,000"
click at [1120, 209] on span "Save" at bounding box center [1122, 197] width 18 height 24
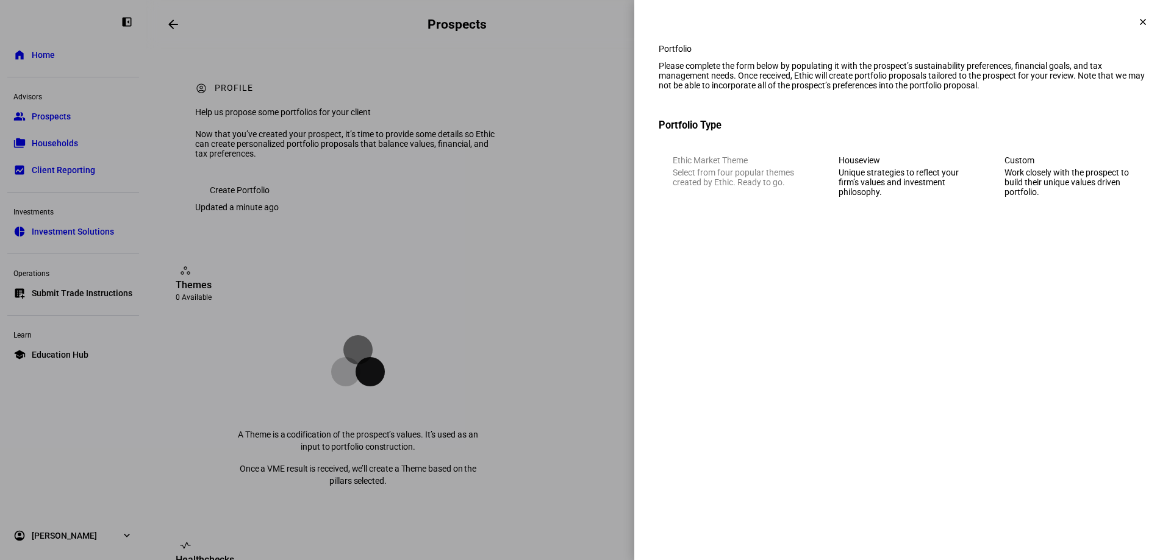
click at [1052, 197] on div "Work closely with the prospect to build their unique values driven portfolio." at bounding box center [1068, 182] width 128 height 29
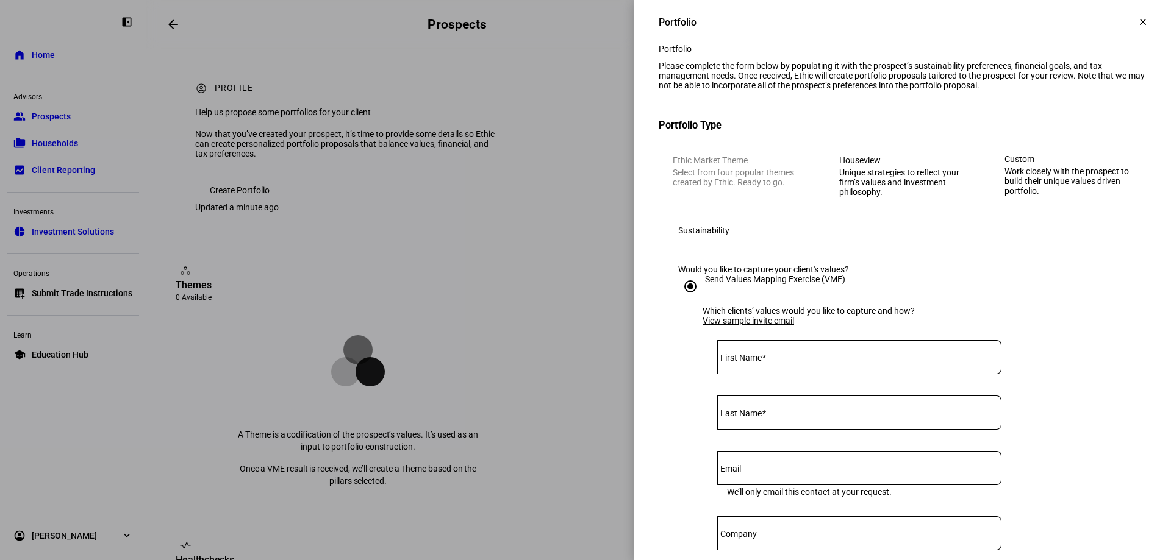
scroll to position [183, 0]
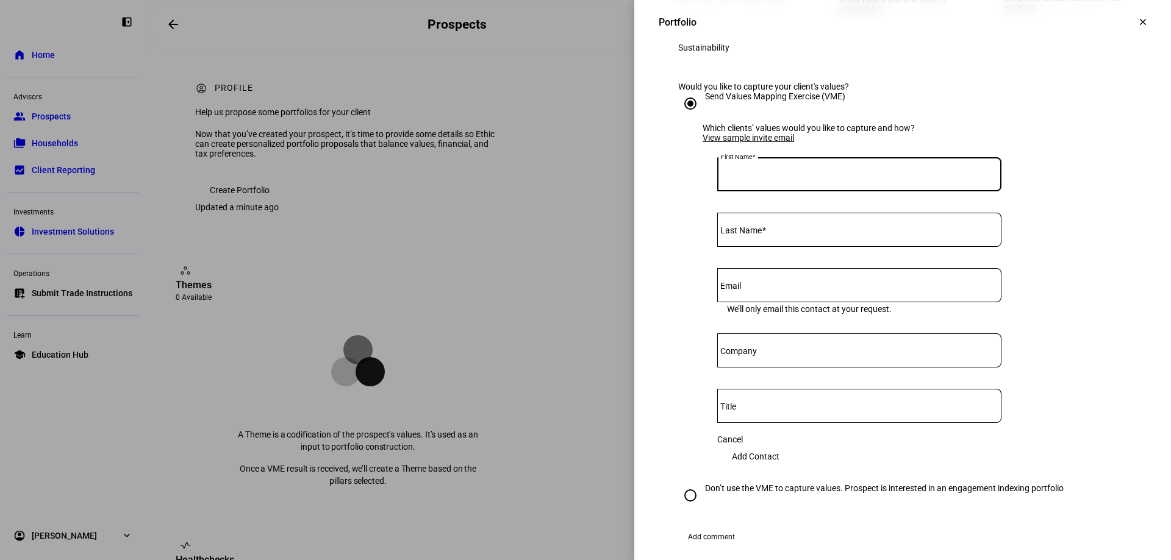
click at [836, 177] on input "First Name" at bounding box center [859, 172] width 284 height 10
type input "Bryan"
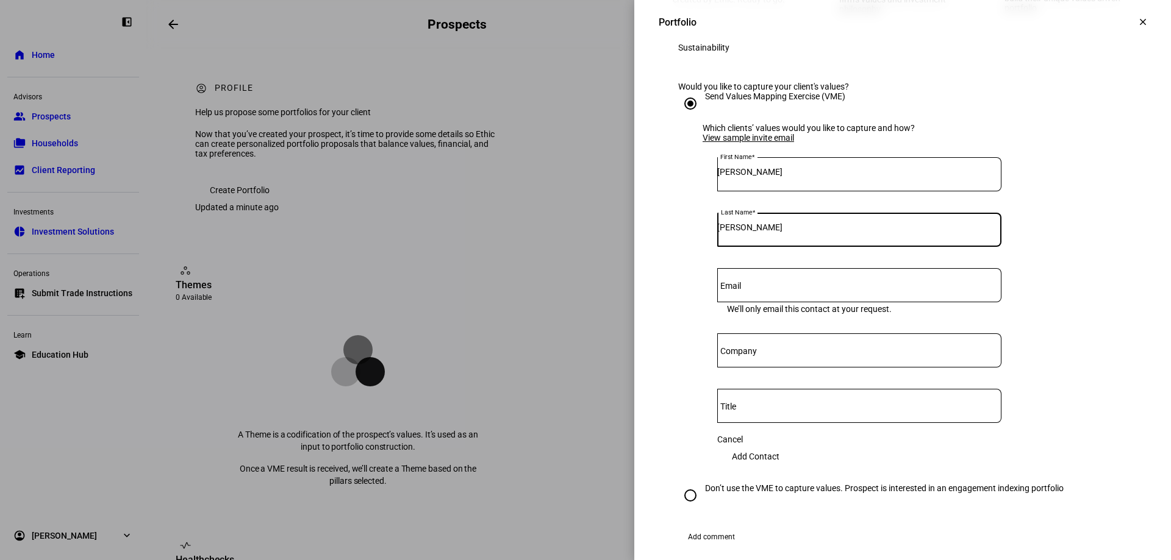
type input "Cass"
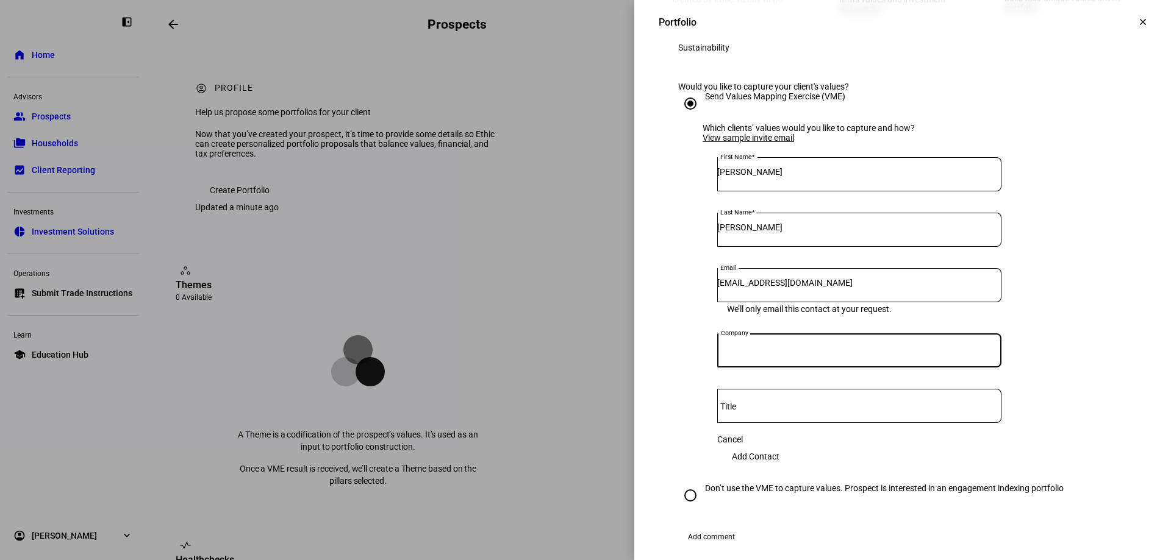
click at [779, 469] on span "Add Contact" at bounding box center [756, 456] width 48 height 24
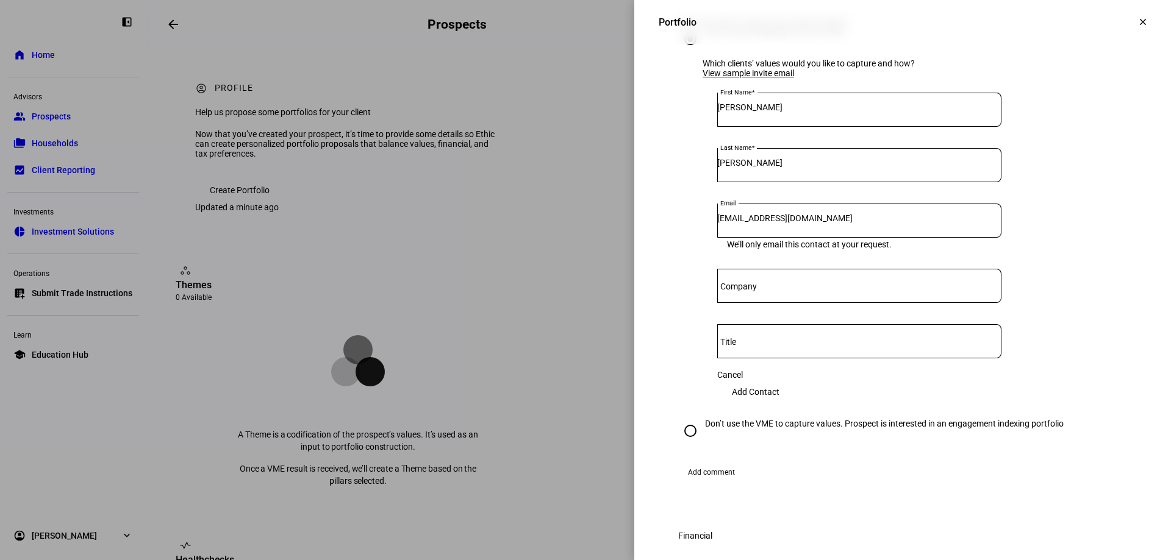
scroll to position [305, 0]
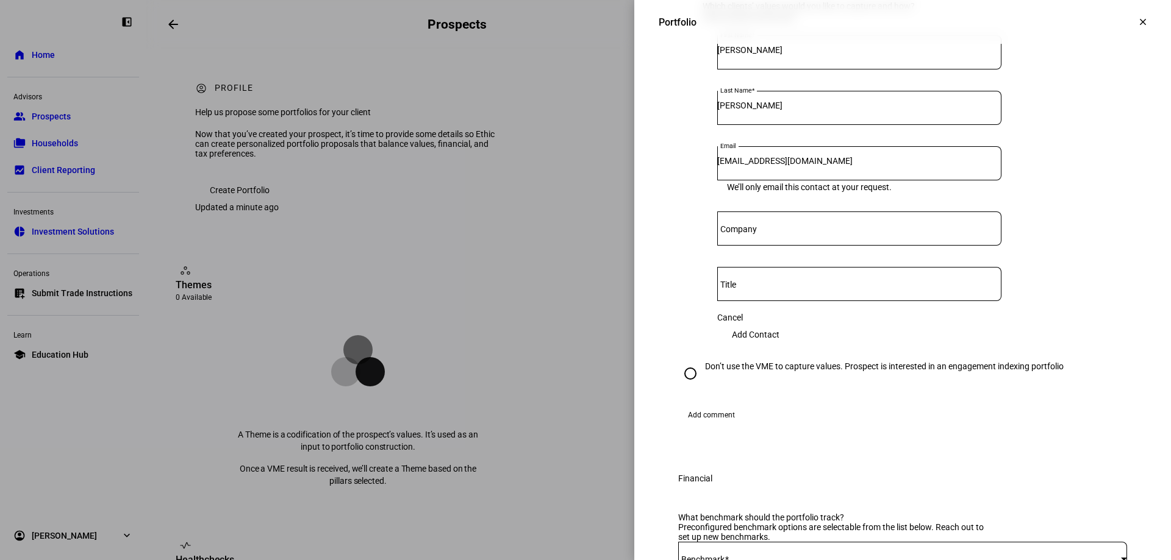
click at [779, 347] on span "Add Contact" at bounding box center [756, 335] width 48 height 24
drag, startPoint x: 852, startPoint y: 239, endPoint x: 493, endPoint y: 189, distance: 362.5
click at [493, 189] on div "Portfolio clear Portfolio Please complete the form below by populating it with …" at bounding box center [585, 280] width 1171 height 560
type input "[EMAIL_ADDRESS][DOMAIN_NAME]"
click at [779, 347] on span "Add Contact" at bounding box center [756, 335] width 48 height 24
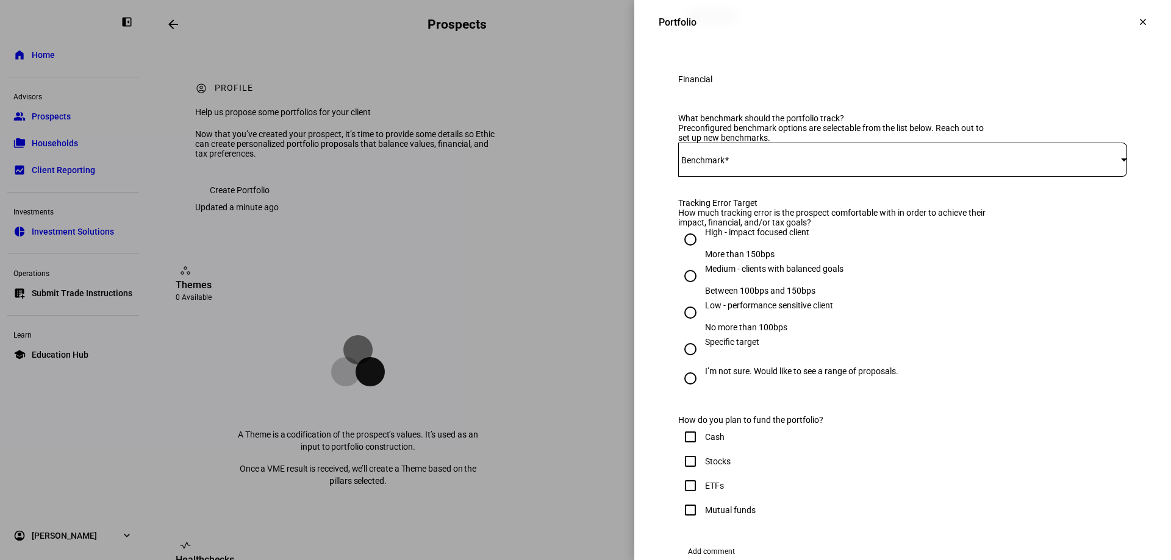
scroll to position [732, 0]
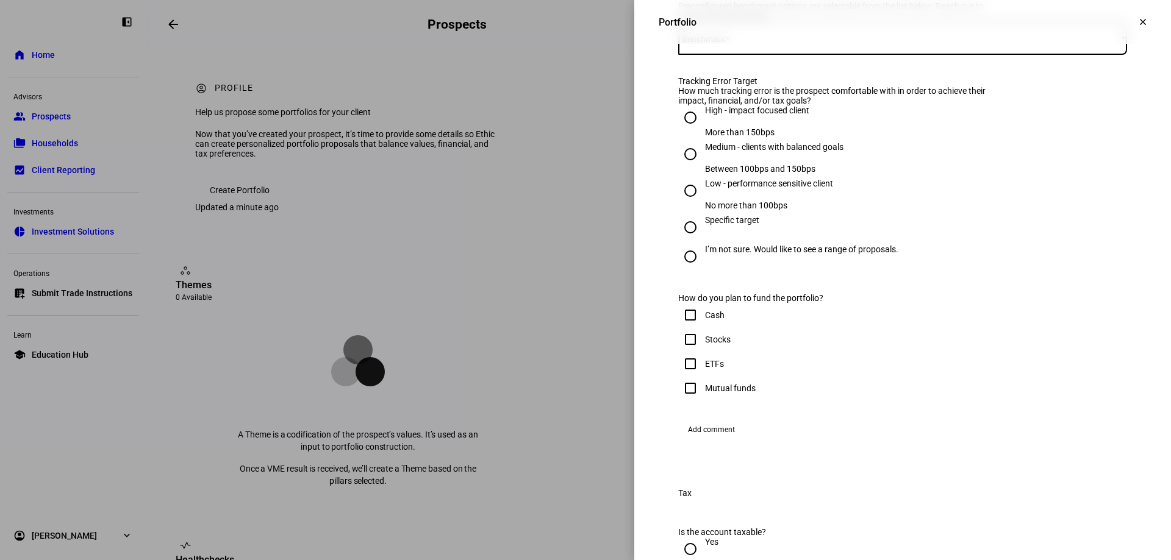
click at [799, 43] on span at bounding box center [899, 38] width 443 height 10
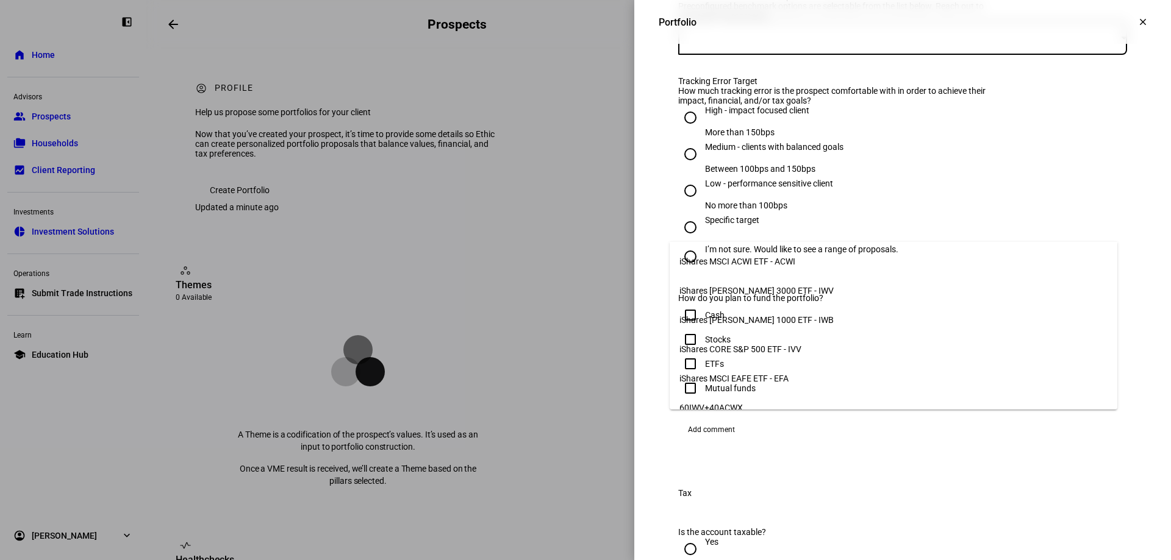
click at [786, 260] on span "iShares MSCI ACWI ETF - ACWI" at bounding box center [737, 262] width 116 height 10
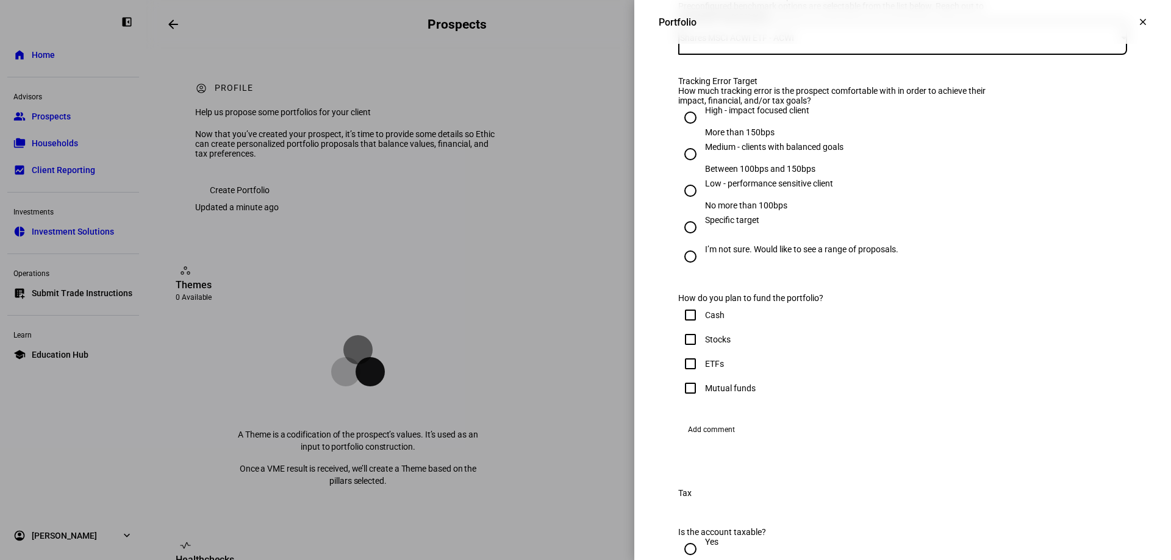
scroll to position [793, 0]
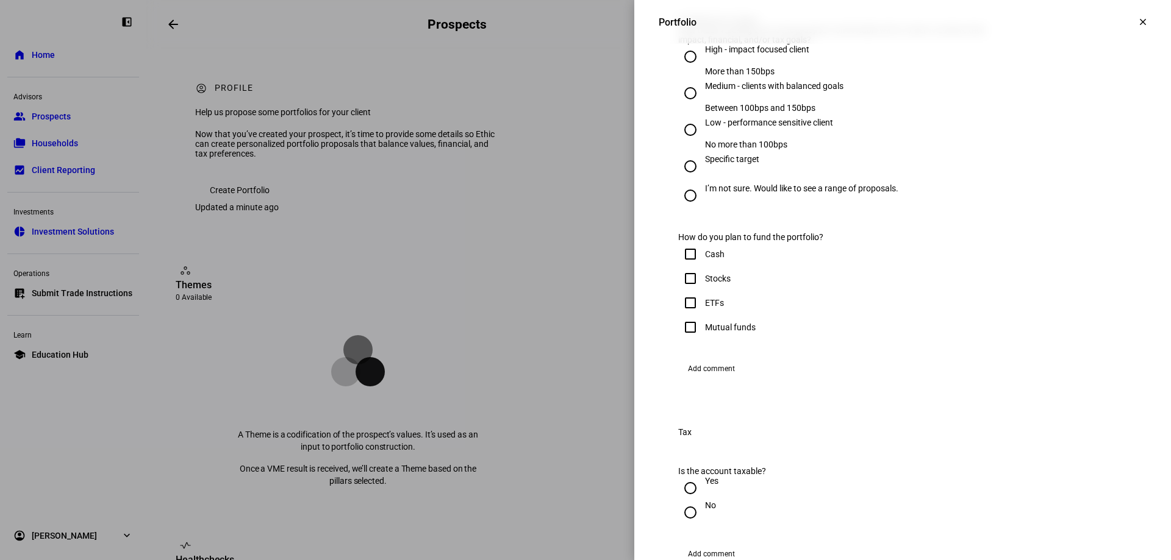
click at [680, 142] on input "Low - performance sensitive client No more than 100bps" at bounding box center [690, 130] width 24 height 24
radio input "true"
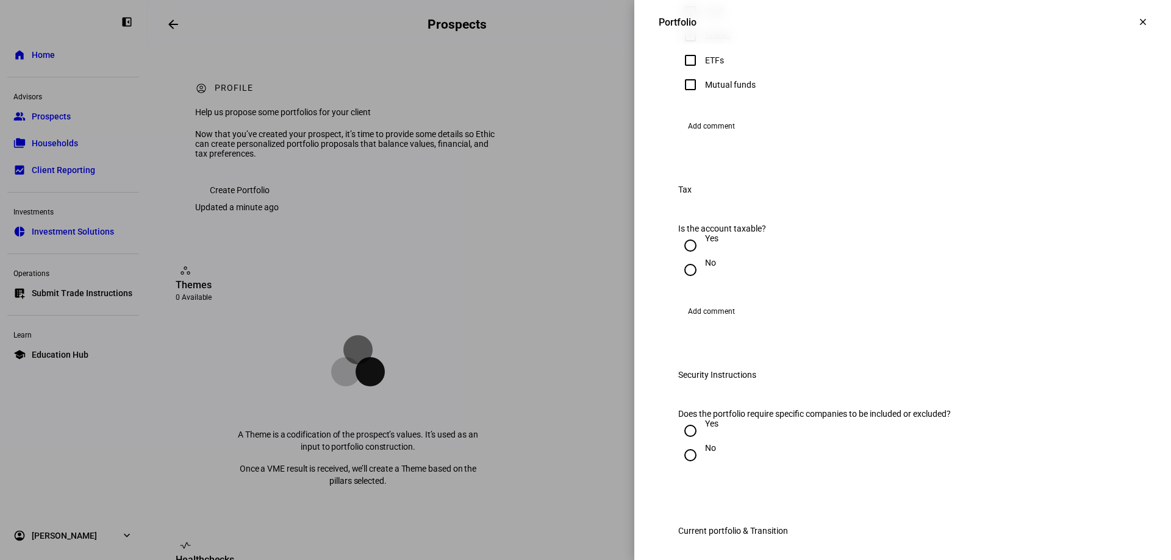
scroll to position [1036, 0]
click at [686, 47] on input "Stocks" at bounding box center [690, 35] width 24 height 24
checkbox input "true"
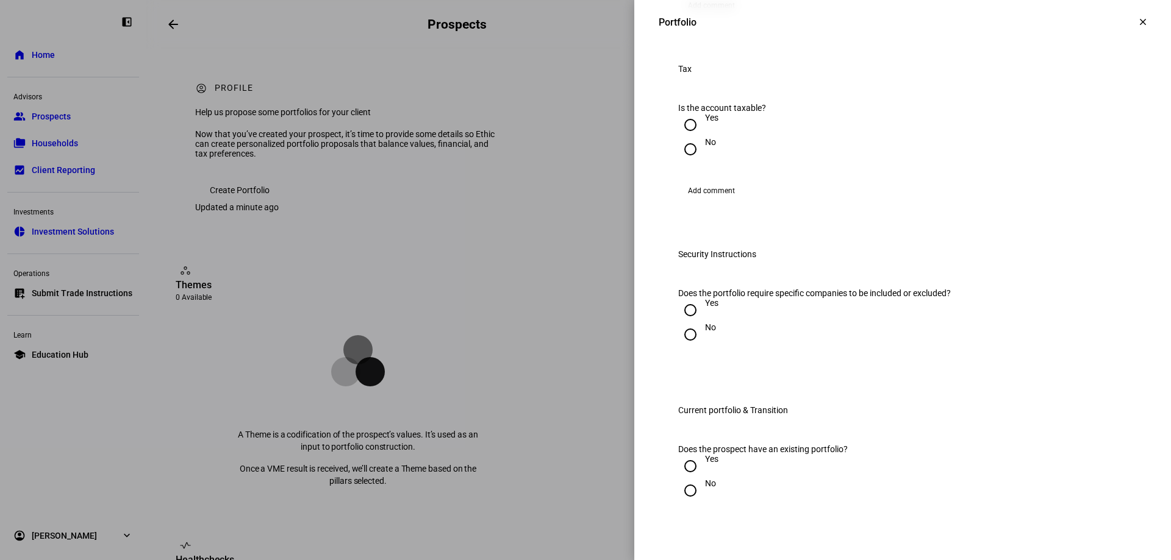
scroll to position [1219, 0]
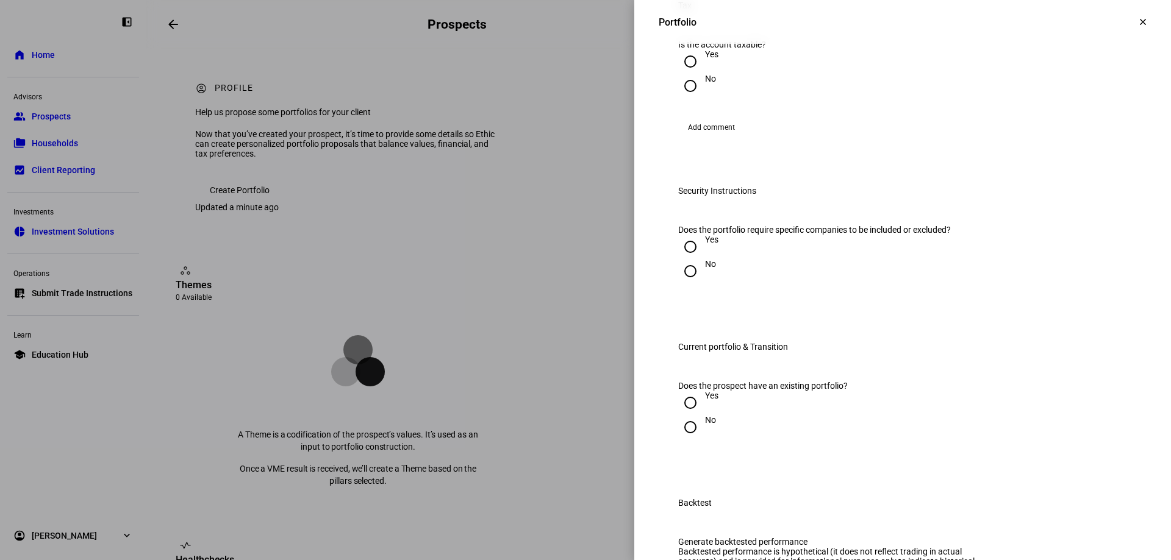
click at [683, 74] on input "Yes" at bounding box center [690, 61] width 24 height 24
radio input "true"
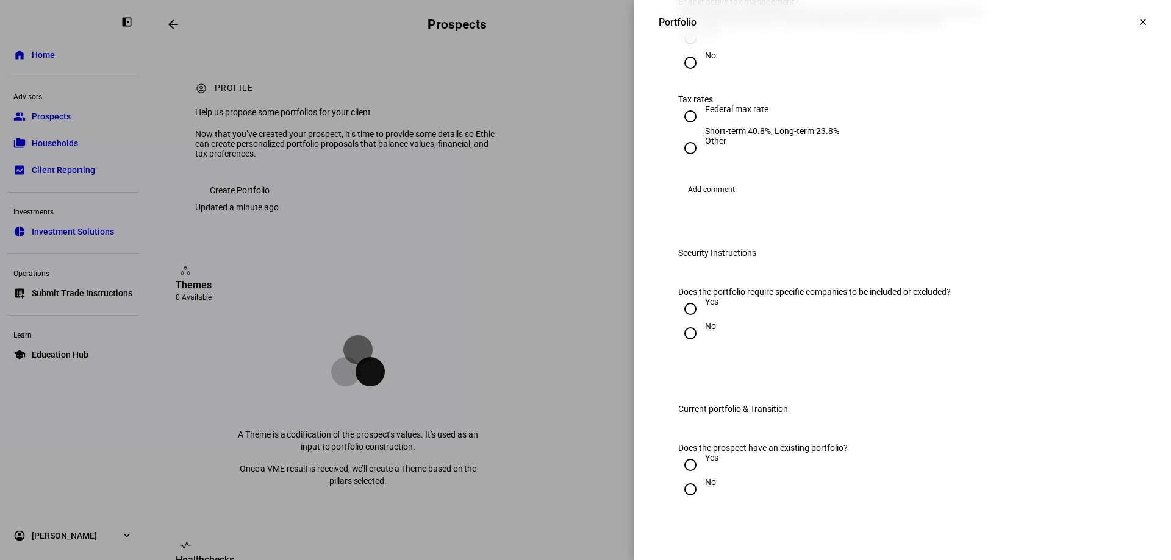
scroll to position [1341, 0]
click at [678, 49] on input "Yes" at bounding box center [690, 37] width 24 height 24
radio input "true"
click at [685, 127] on input "Federal max rate Short-term 40.8%, Long-term 23.8%" at bounding box center [690, 115] width 24 height 24
radio input "true"
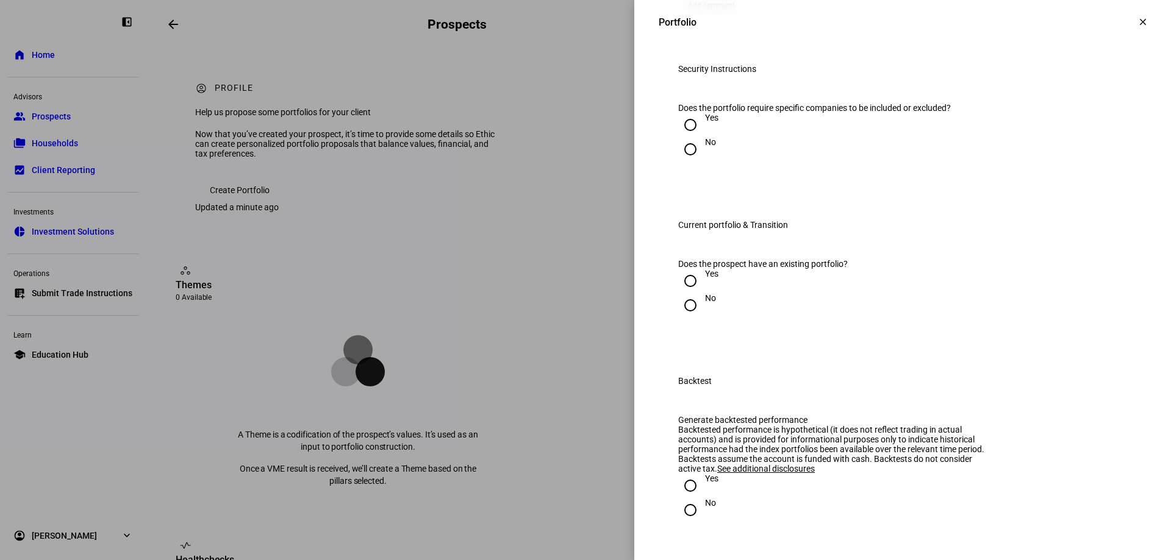
scroll to position [1585, 0]
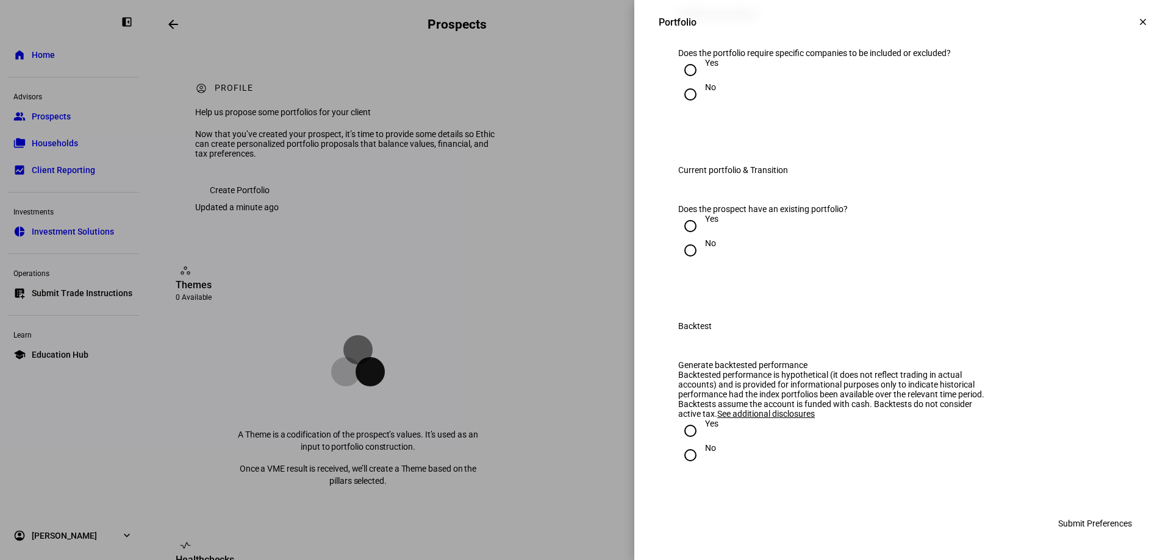
click at [681, 82] on input "Yes" at bounding box center [690, 70] width 24 height 24
radio input "true"
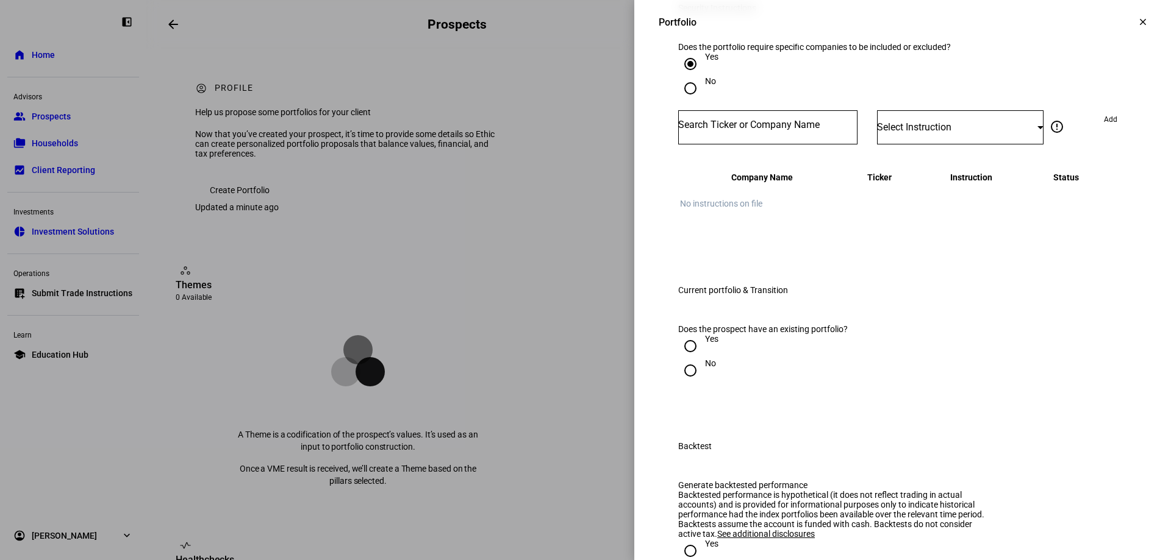
scroll to position [1707, 0]
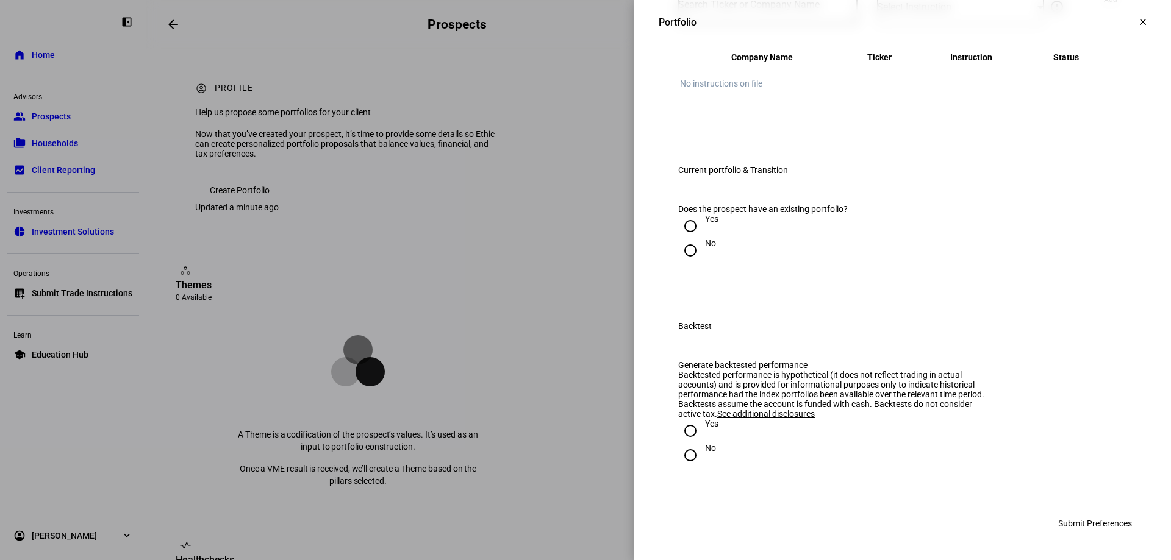
click at [743, 10] on input "Number" at bounding box center [767, 5] width 179 height 10
type input "TSLA"
click at [744, 341] on mat-option "TESLA INC TSLA" at bounding box center [758, 343] width 179 height 34
click at [968, 13] on div "Select Instruction" at bounding box center [957, 7] width 160 height 12
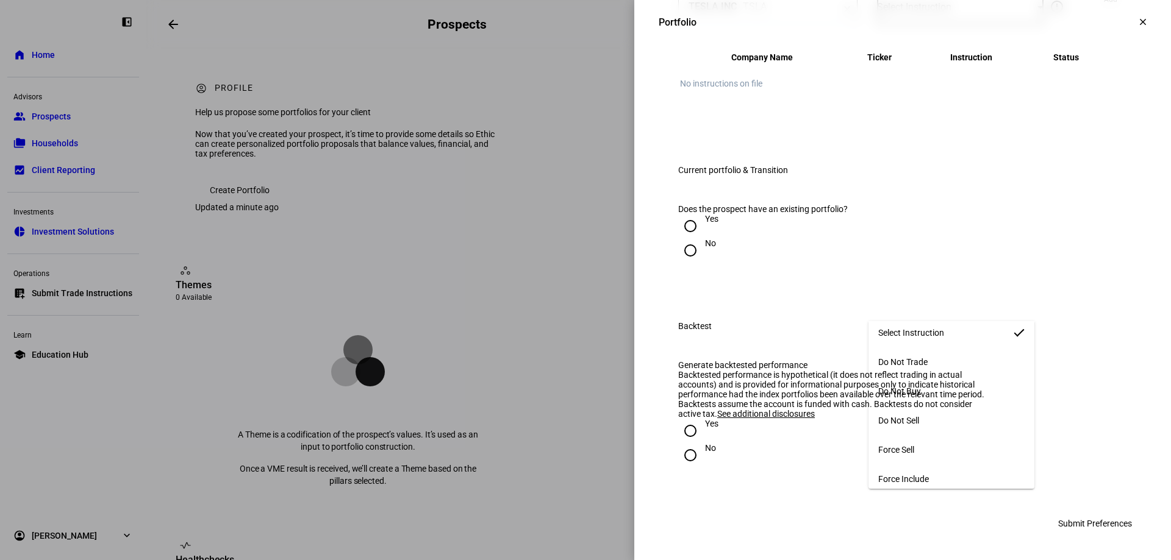
click at [944, 388] on mat-option "Do Not Buy" at bounding box center [951, 391] width 166 height 29
click at [1057, 36] on div "TESLA INC TSLA clear Do Not Buy error_outline Do not trade Restrict the account…" at bounding box center [902, 13] width 449 height 46
click at [684, 238] on input "Yes" at bounding box center [690, 226] width 24 height 24
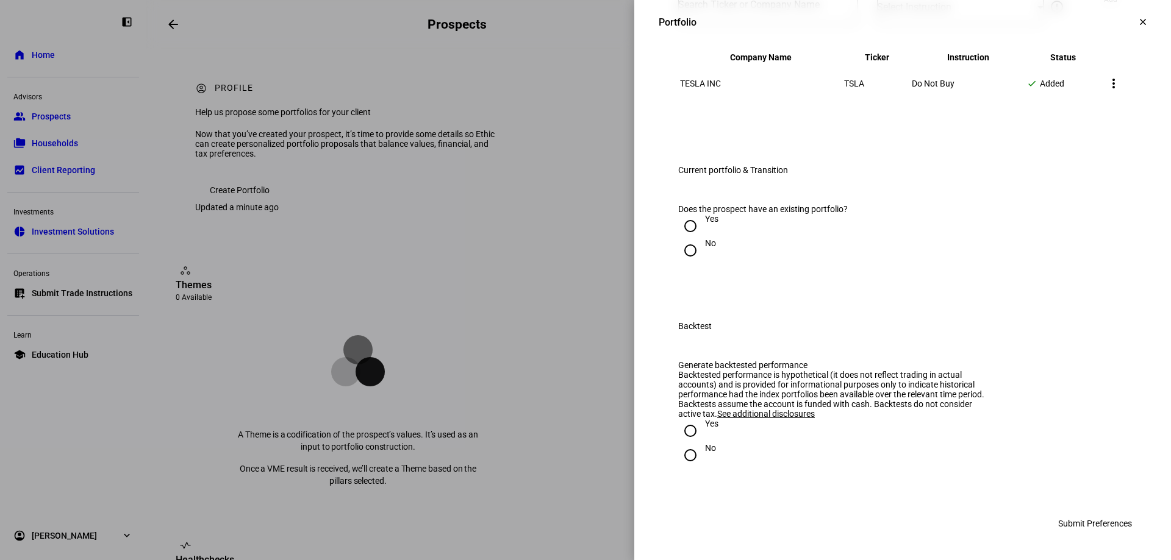
radio input "true"
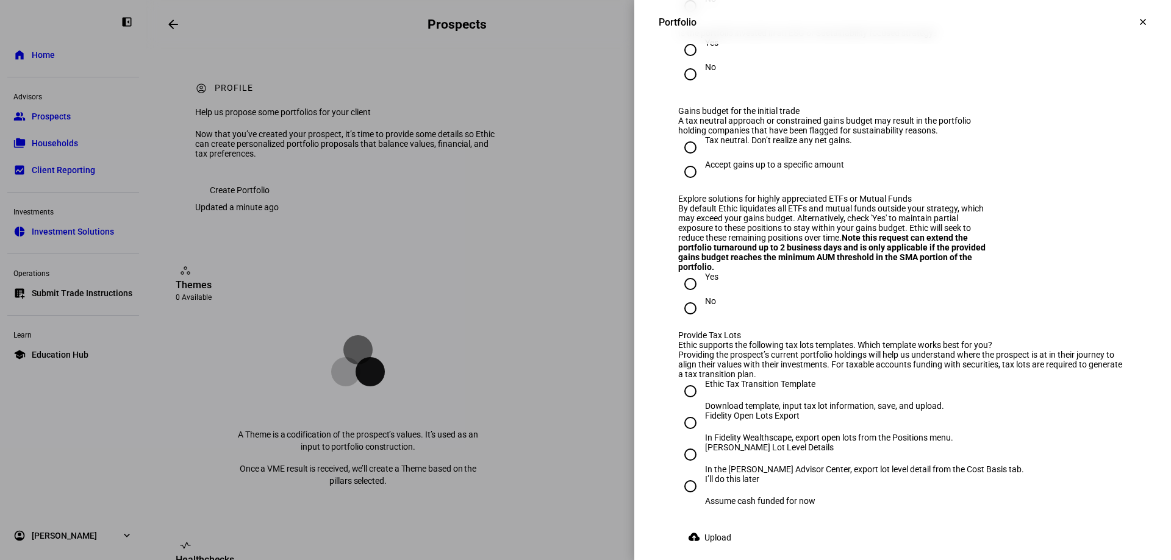
scroll to position [1951, 0]
click at [688, 61] on input "Yes" at bounding box center [690, 49] width 24 height 24
radio input "true"
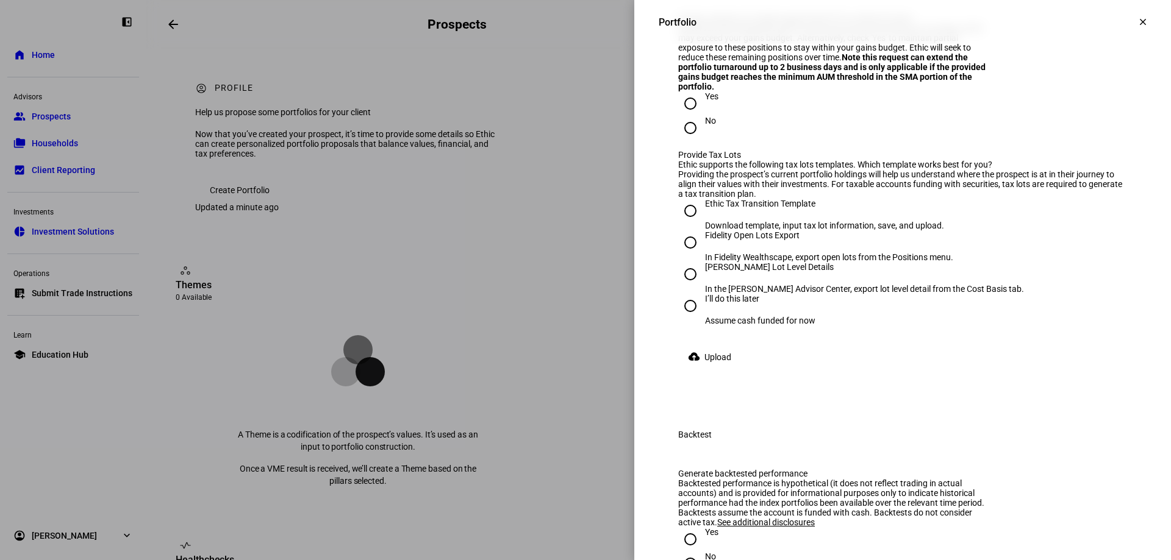
scroll to position [2134, 0]
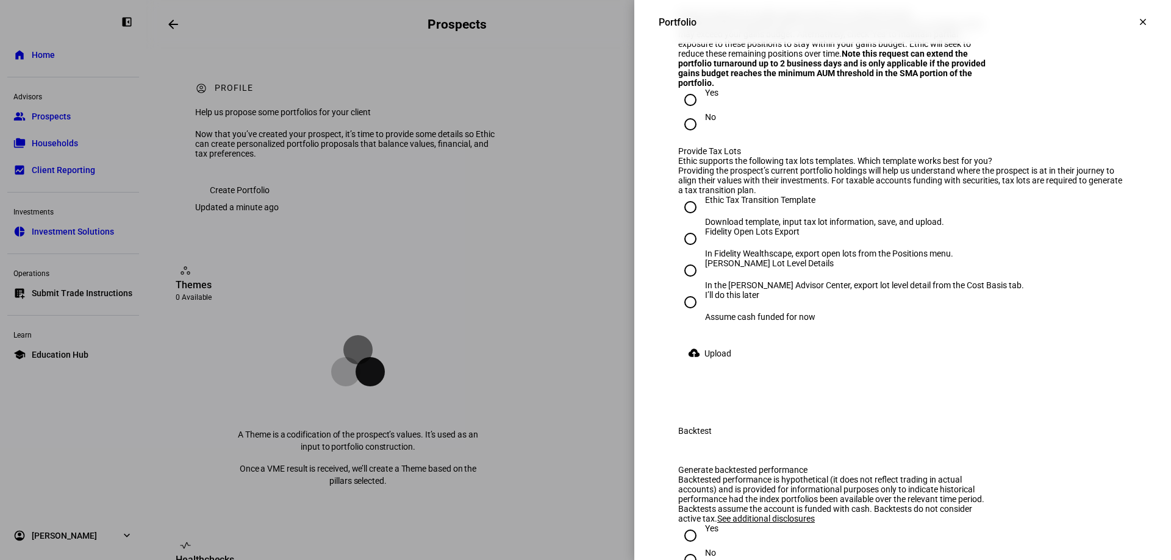
radio input "true"
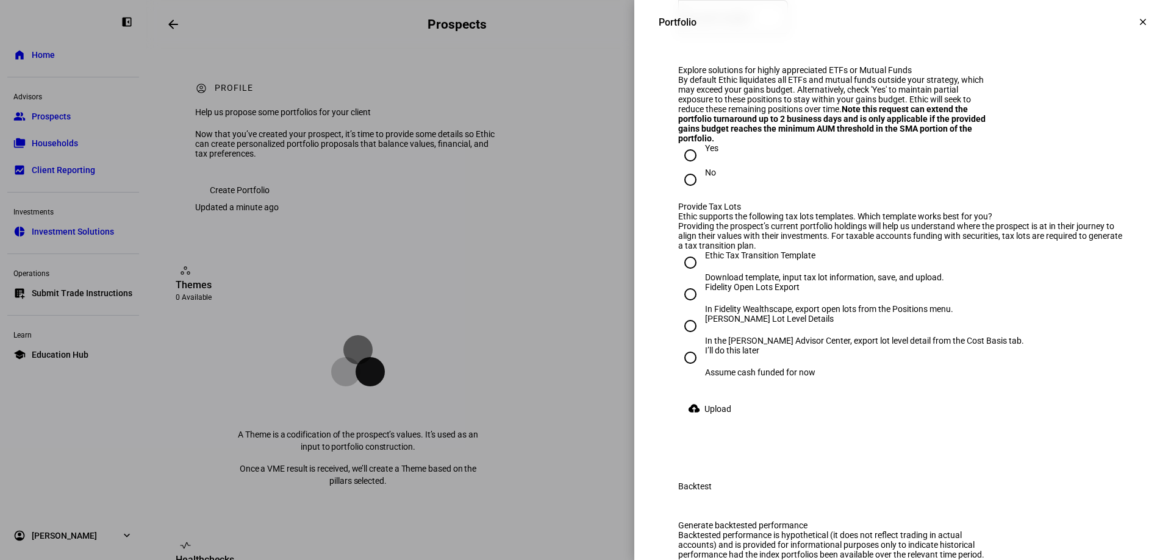
click at [744, 23] on mat-label "Max gains budget*" at bounding box center [716, 18] width 71 height 10
type input "2"
type input "250,000"
click at [912, 46] on eth-form-field-wrapper "Max gains budget* $ 250,000" at bounding box center [902, 23] width 449 height 46
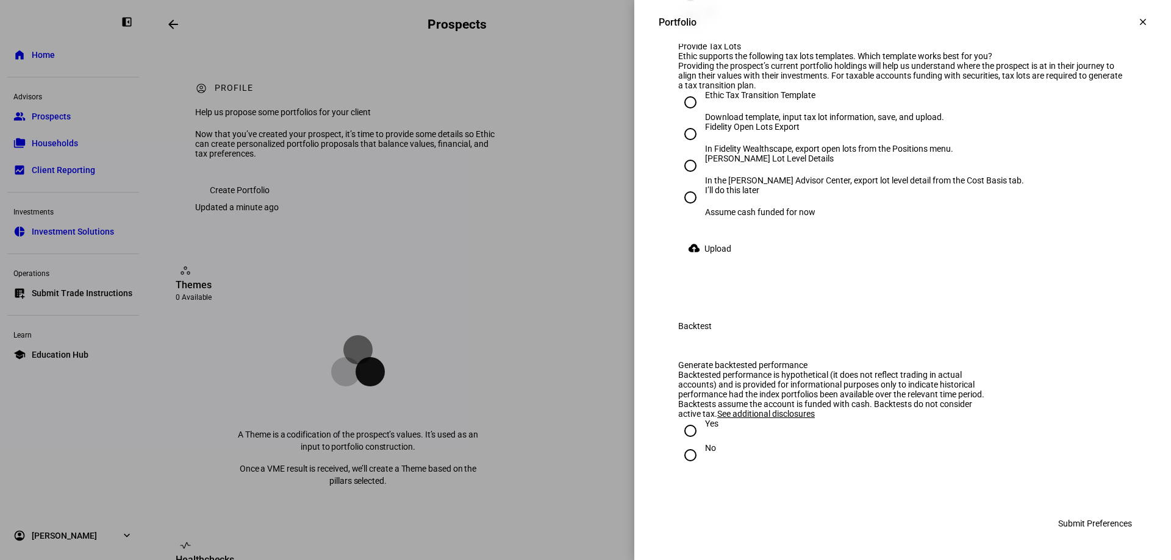
scroll to position [2378, 0]
drag, startPoint x: 679, startPoint y: 308, endPoint x: 693, endPoint y: 308, distance: 14.0
click at [679, 32] on input "No" at bounding box center [690, 19] width 24 height 24
radio input "true"
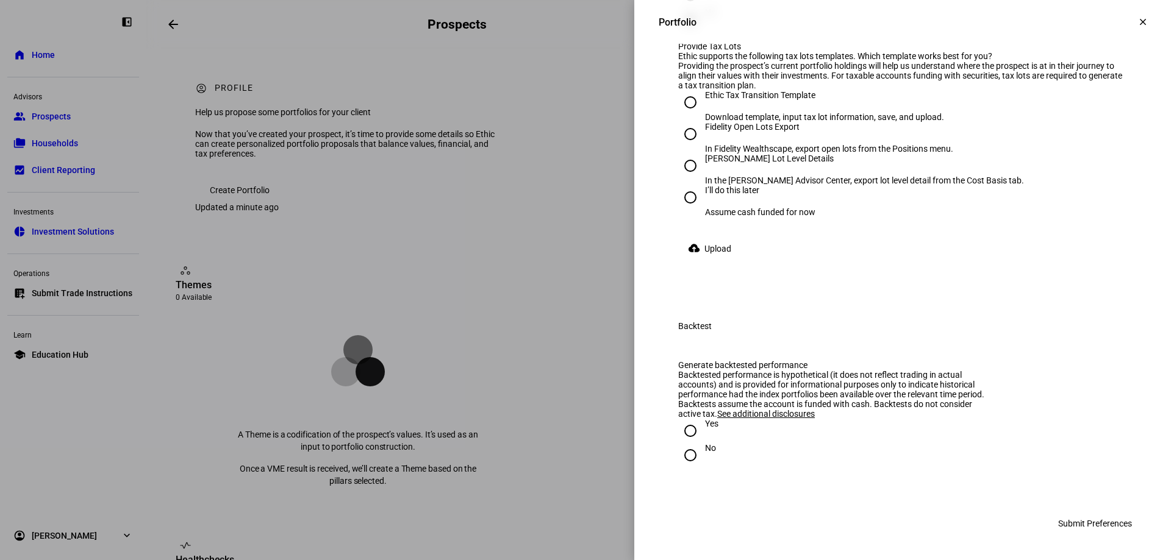
click at [682, 115] on input "Ethic Tax Transition Template Download template, input tax lot information, sav…" at bounding box center [690, 102] width 24 height 24
radio input "true"
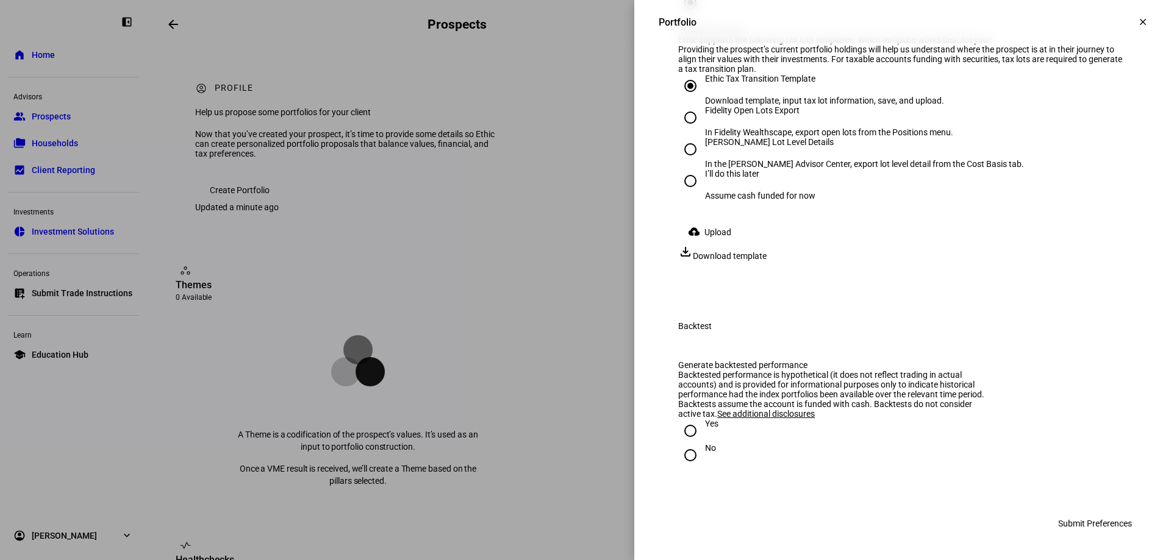
click at [682, 162] on input "Schwab Lot Level Details In the Schwab Advisor Center, export lot level detail …" at bounding box center [690, 149] width 24 height 24
radio input "true"
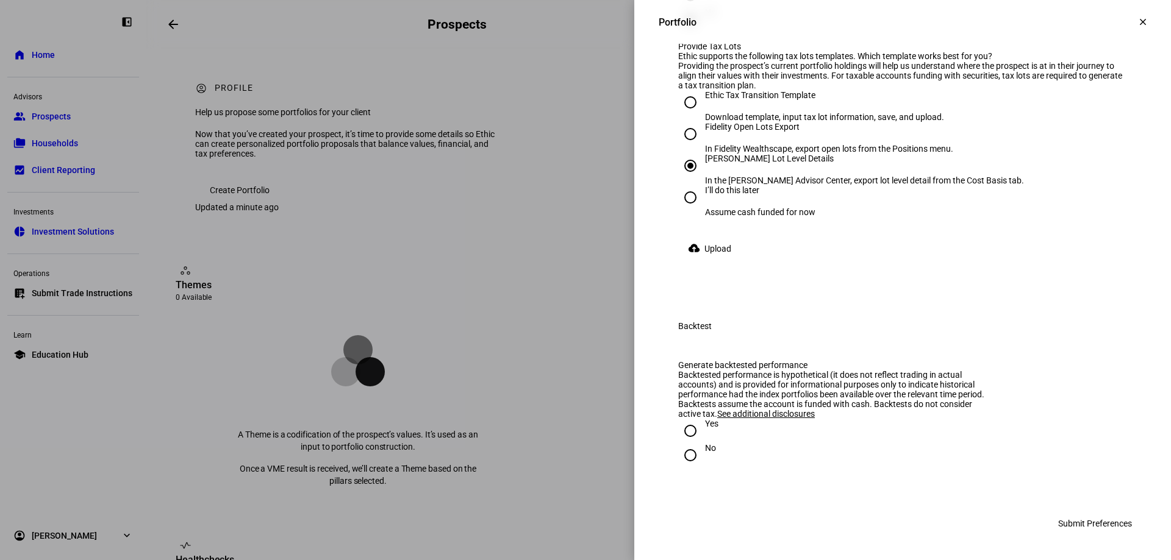
click at [680, 210] on input "I’ll do this later Assume cash funded for now" at bounding box center [690, 197] width 24 height 24
radio input "true"
click at [678, 468] on input "No" at bounding box center [690, 455] width 24 height 24
radio input "true"
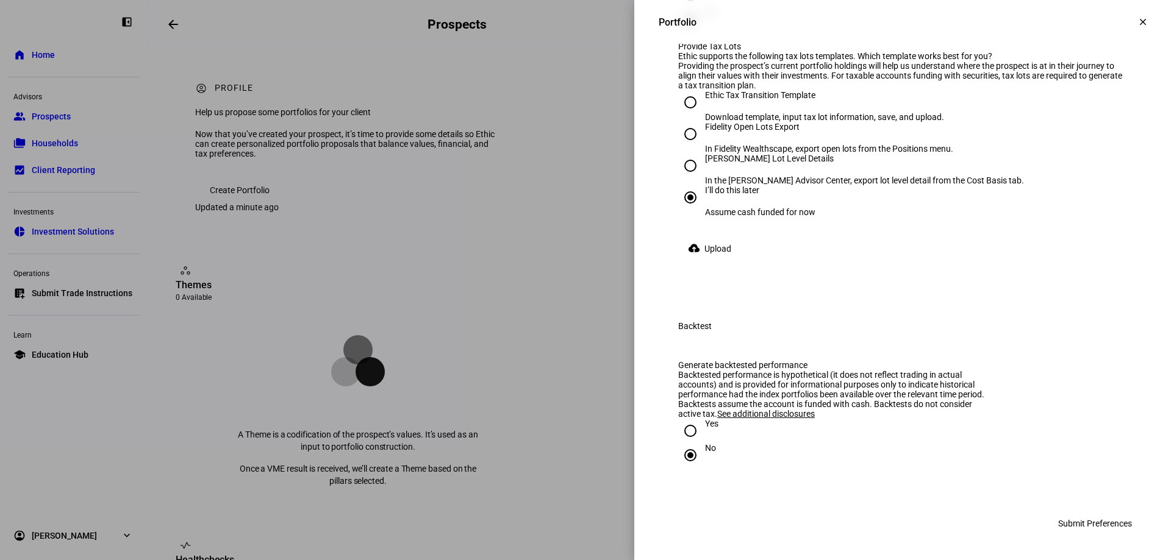
scroll to position [2748, 0]
click at [684, 429] on input "Yes" at bounding box center [690, 431] width 24 height 24
radio input "true"
click at [1080, 522] on span "Submit Preferences" at bounding box center [1095, 523] width 74 height 24
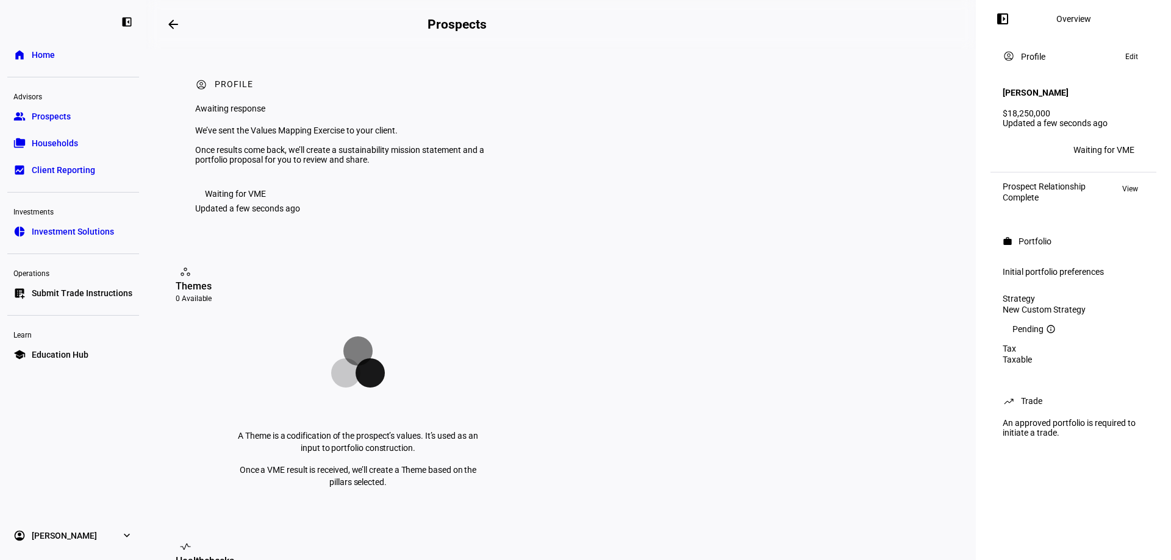
scroll to position [0, 0]
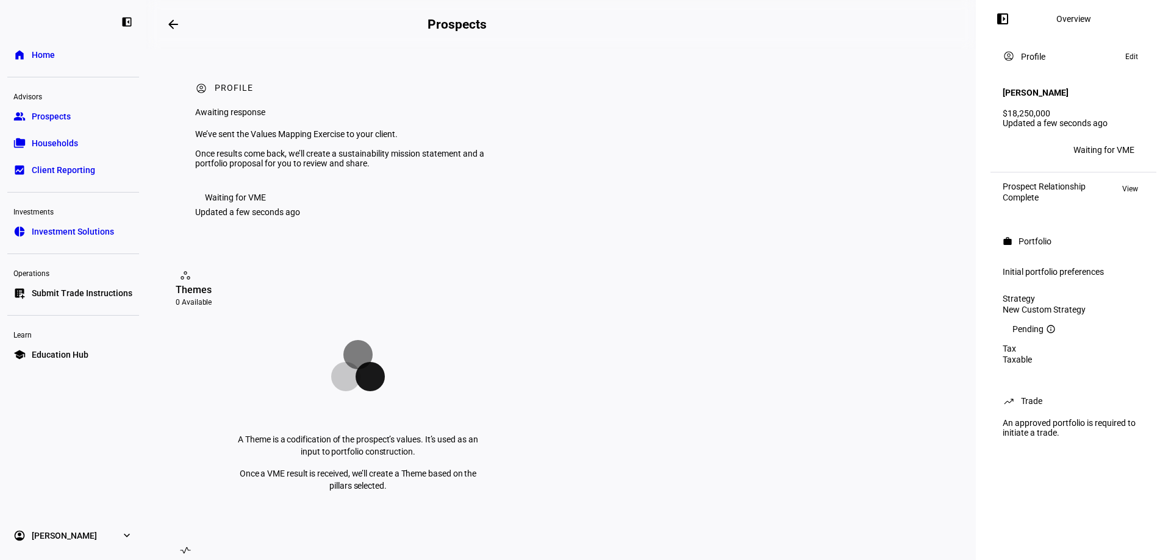
click at [1078, 20] on div "Overview" at bounding box center [1073, 19] width 35 height 10
click at [1003, 19] on mat-icon "left_panel_open" at bounding box center [1002, 19] width 15 height 15
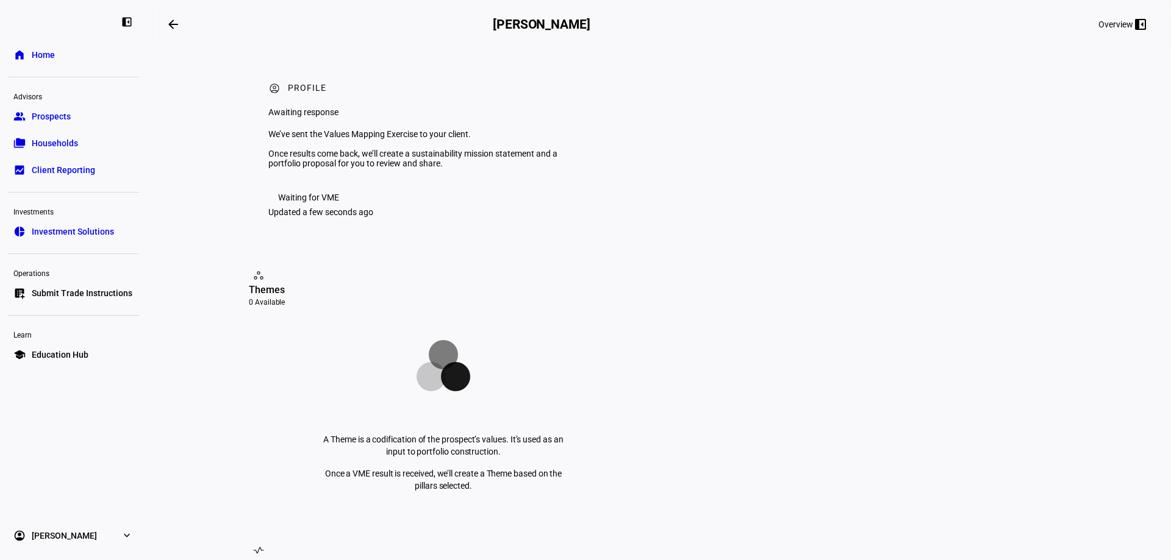
click at [1125, 27] on div "Overview left_panel_close" at bounding box center [1122, 24] width 48 height 15
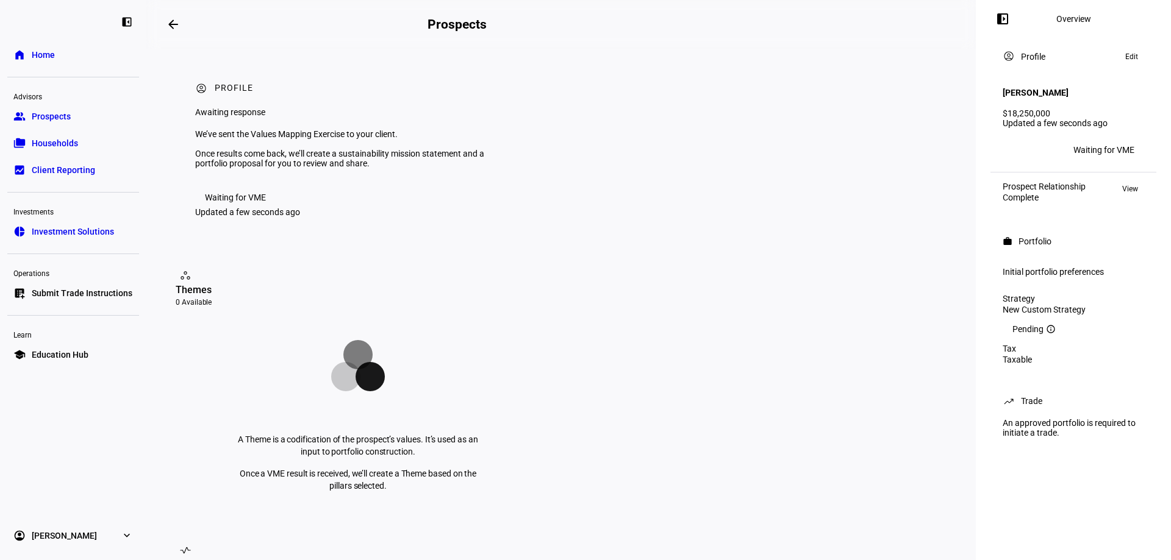
click at [1069, 20] on div "Overview" at bounding box center [1073, 19] width 35 height 10
click at [1138, 58] on span at bounding box center [1131, 56] width 25 height 15
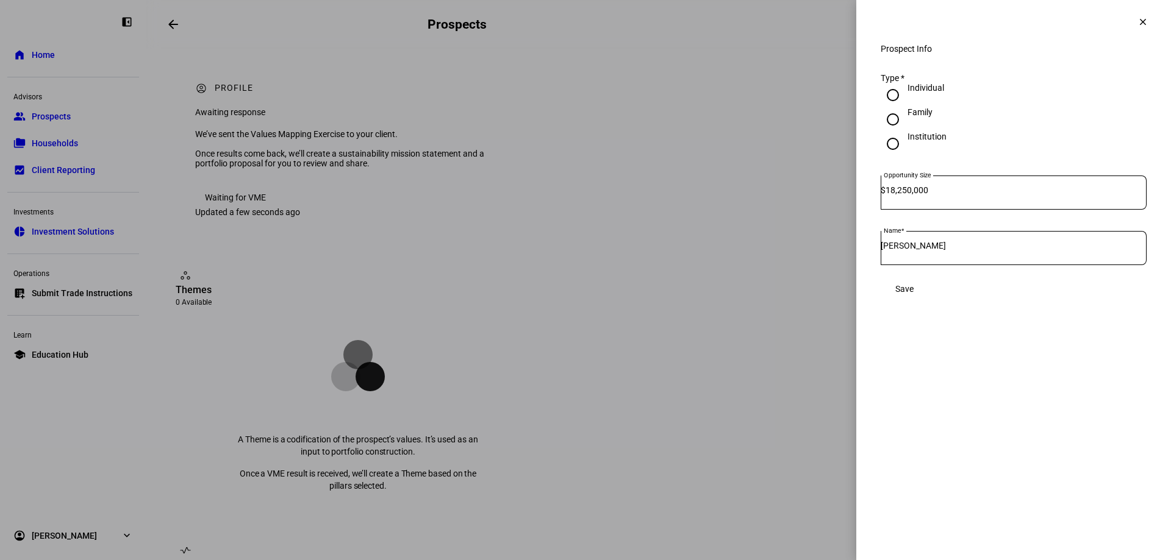
click at [913, 294] on span "Save" at bounding box center [904, 289] width 18 height 10
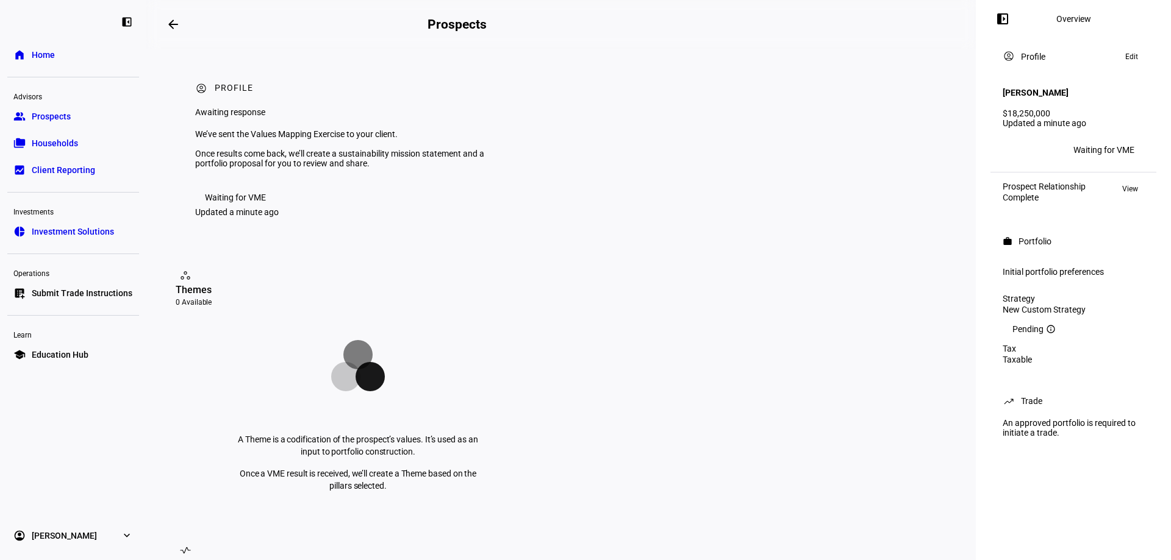
click at [1139, 60] on span at bounding box center [1131, 56] width 25 height 15
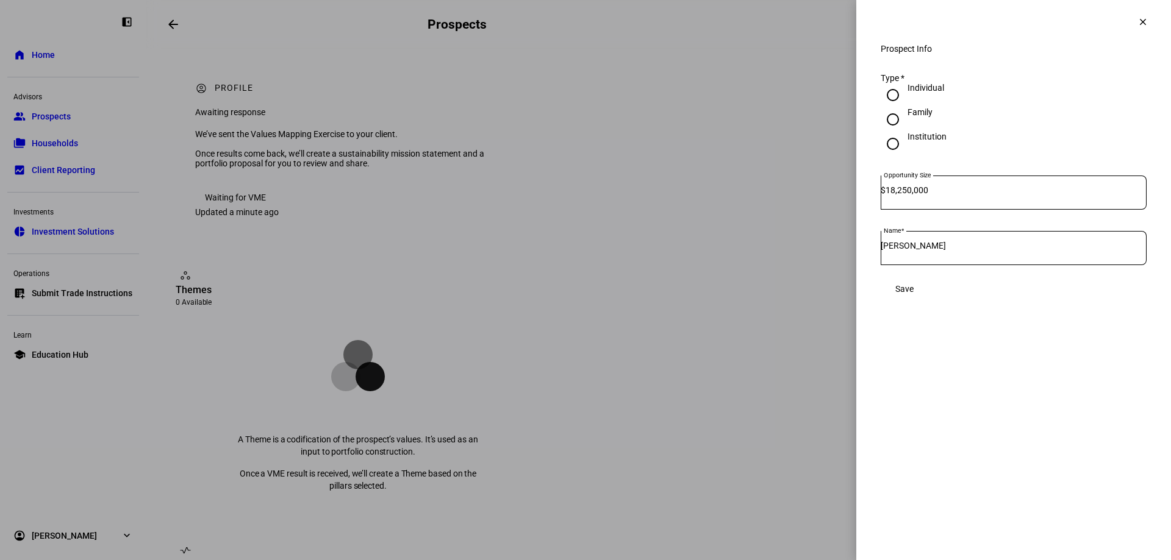
drag, startPoint x: 985, startPoint y: 262, endPoint x: 806, endPoint y: 240, distance: 180.7
click at [808, 244] on div "Prospect Info clear Prospect Info Type * Individual Family Institution Opportun…" at bounding box center [585, 280] width 1171 height 560
click at [946, 301] on div "Save" at bounding box center [1013, 289] width 266 height 24
drag, startPoint x: 964, startPoint y: 253, endPoint x: 822, endPoint y: 248, distance: 141.5
click at [822, 248] on div "Prospect Info clear Prospect Info Type * Individual Family Institution Opportun…" at bounding box center [585, 280] width 1171 height 560
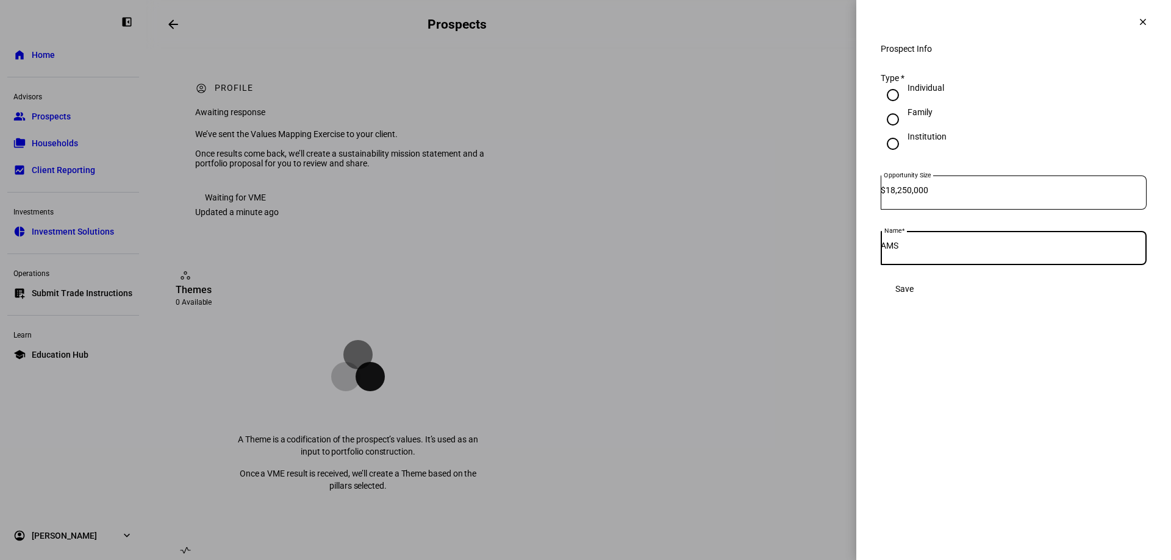
type input "AMS"
click at [913, 294] on span "Save" at bounding box center [904, 289] width 18 height 10
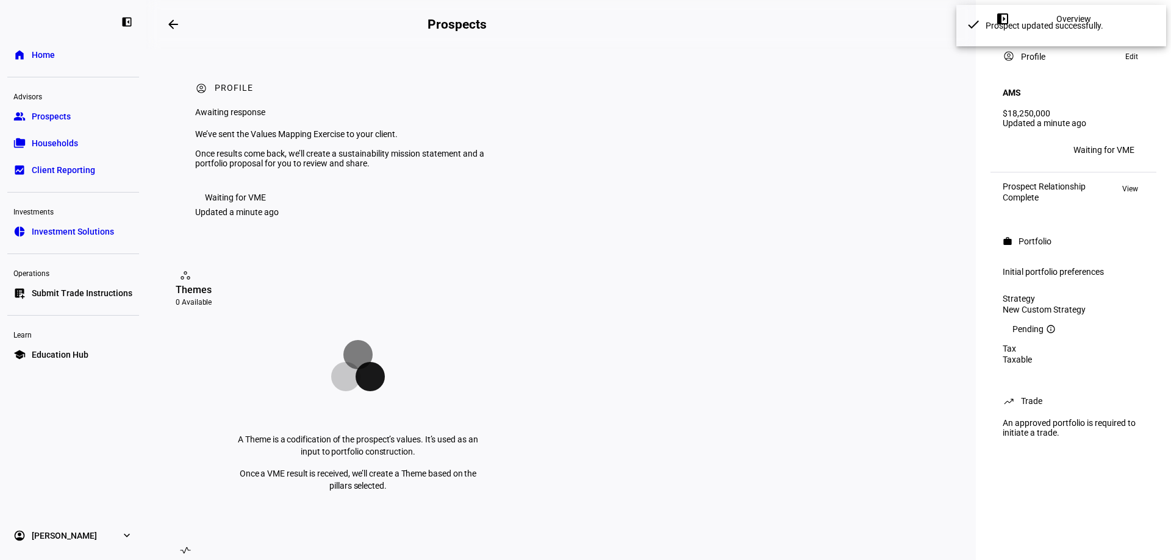
click at [1036, 56] on div "Profile" at bounding box center [1033, 57] width 24 height 10
click at [1131, 66] on div "account_circle Profile Edit" at bounding box center [1073, 56] width 156 height 29
click at [1130, 61] on span "Edit" at bounding box center [1131, 56] width 13 height 15
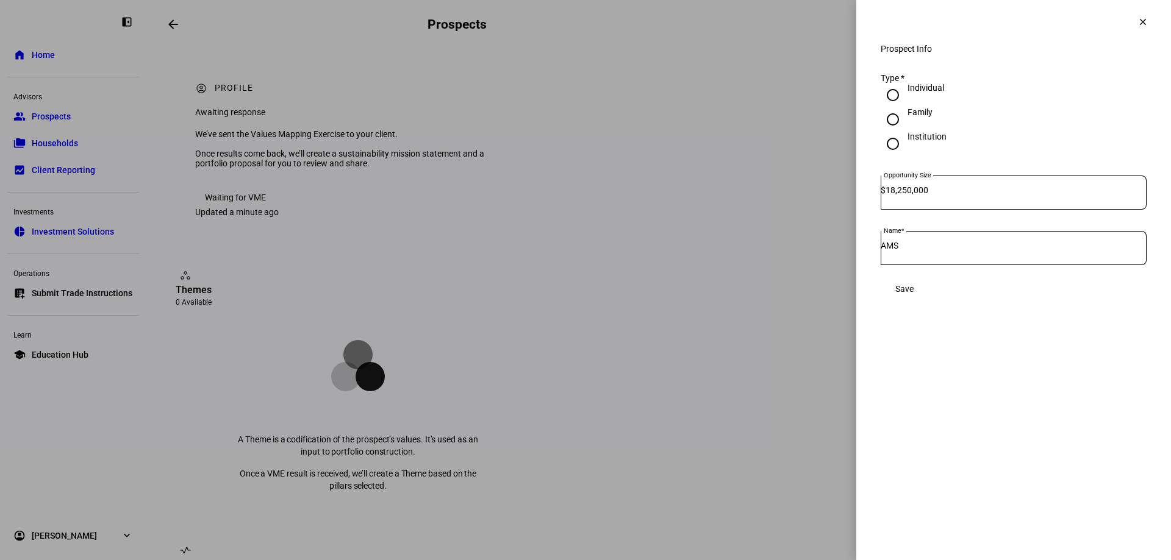
click at [913, 294] on span "Save" at bounding box center [904, 289] width 18 height 10
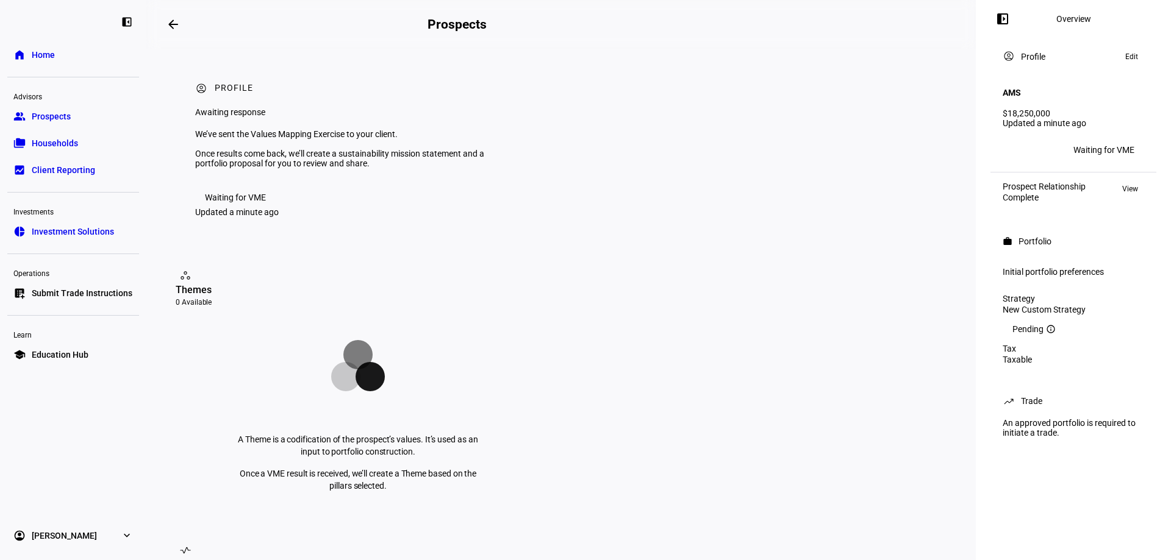
click at [1019, 109] on div "$18,250,000" at bounding box center [1072, 114] width 141 height 10
click at [1116, 145] on div "Waiting for VME" at bounding box center [1103, 150] width 61 height 10
click at [1077, 272] on div "Initial portfolio preferences" at bounding box center [1073, 272] width 156 height 23
click at [1038, 305] on div "New Custom Strategy" at bounding box center [1072, 310] width 141 height 10
click at [1038, 332] on div "Pending info_outline" at bounding box center [1072, 329] width 141 height 10
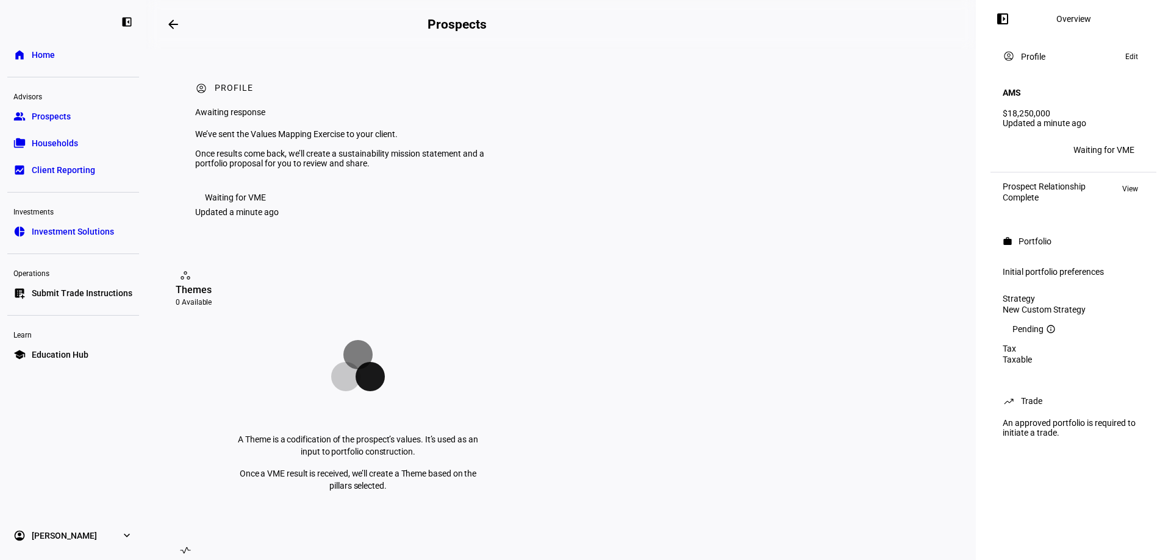
click at [1033, 355] on div "Taxable" at bounding box center [1072, 360] width 141 height 10
click at [1038, 408] on eth-panel-overview-card-header "trending_up Trade" at bounding box center [1072, 401] width 141 height 15
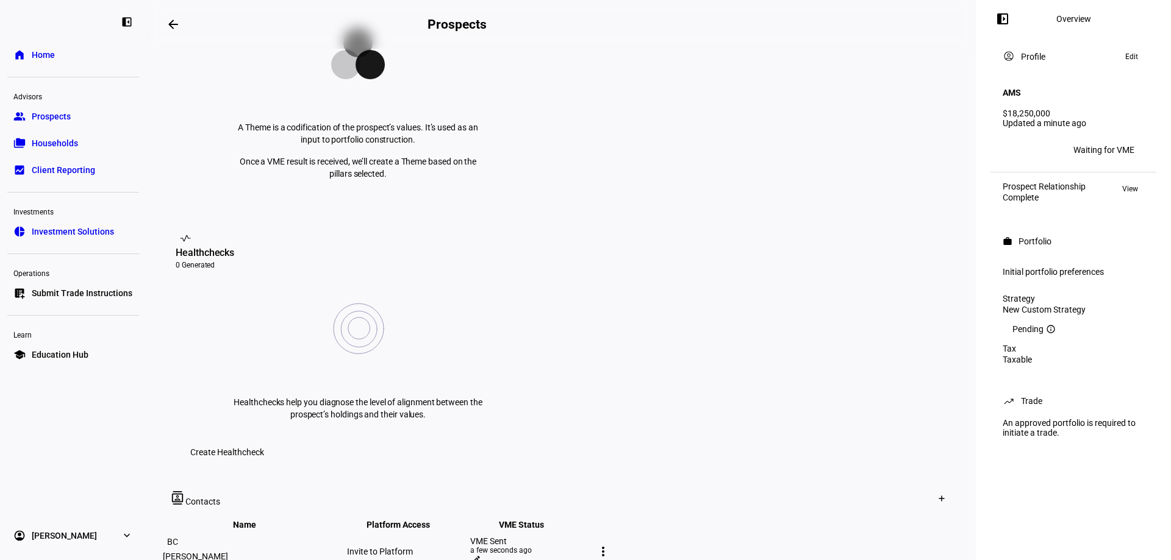
scroll to position [427, 0]
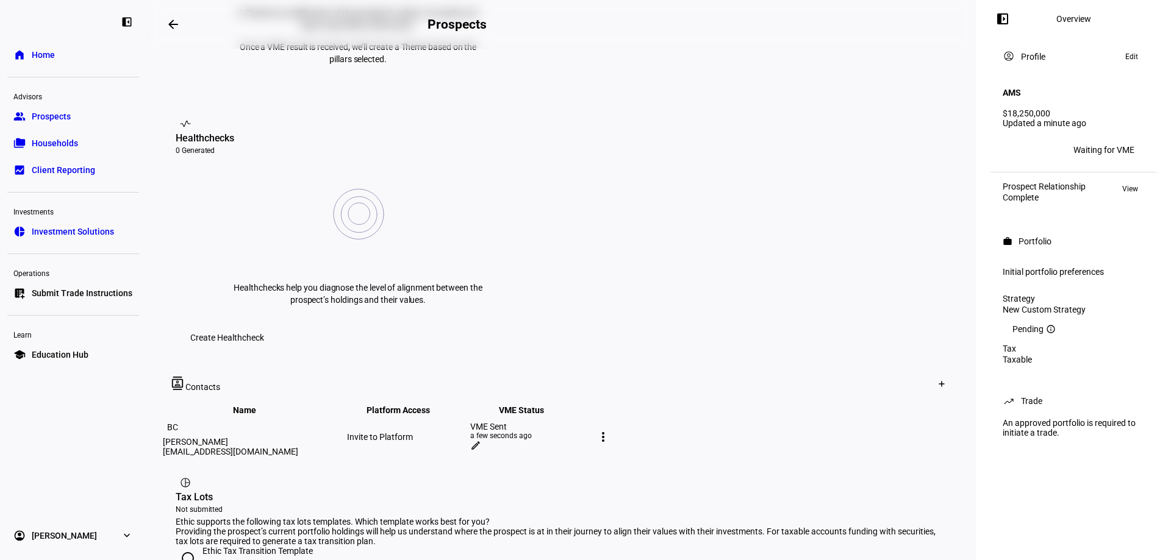
click at [610, 430] on mat-icon "more_vert" at bounding box center [603, 437] width 15 height 15
click at [808, 321] on div at bounding box center [585, 280] width 1171 height 560
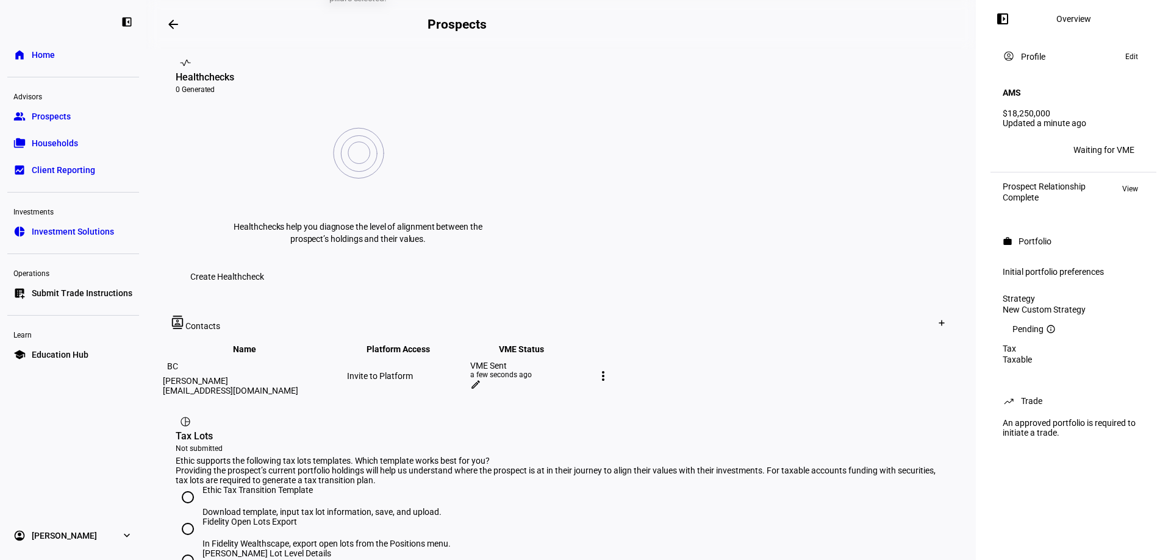
scroll to position [0, 0]
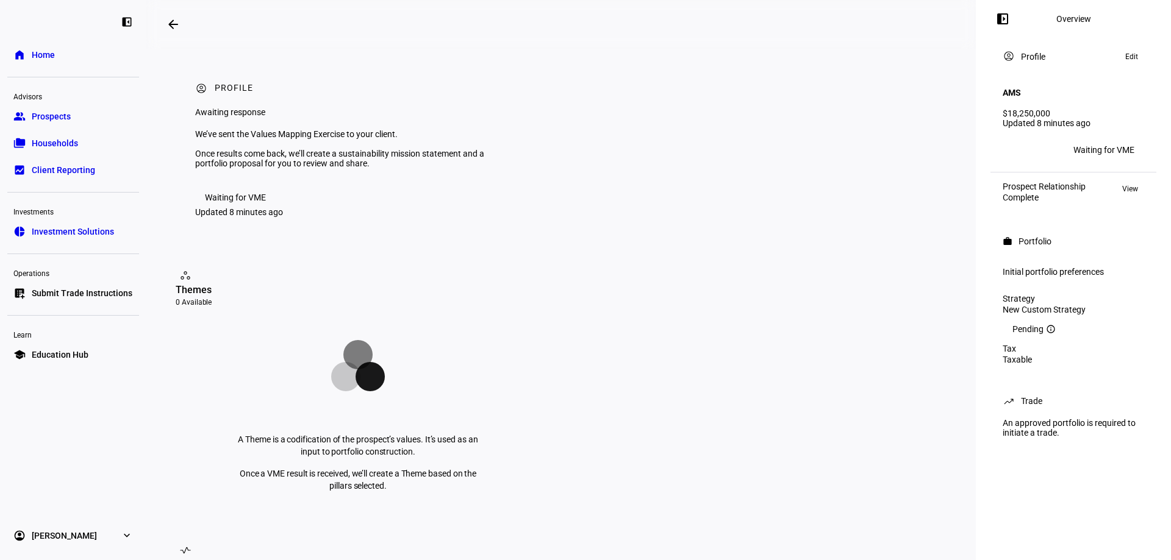
click at [233, 202] on div "Waiting for VME" at bounding box center [235, 198] width 61 height 10
click at [130, 535] on eth-mat-symbol "expand_more" at bounding box center [127, 536] width 12 height 12
click at [515, 433] on div "A Theme is a codification of the prospect’s values. It’s used as an input to po…" at bounding box center [358, 411] width 365 height 202
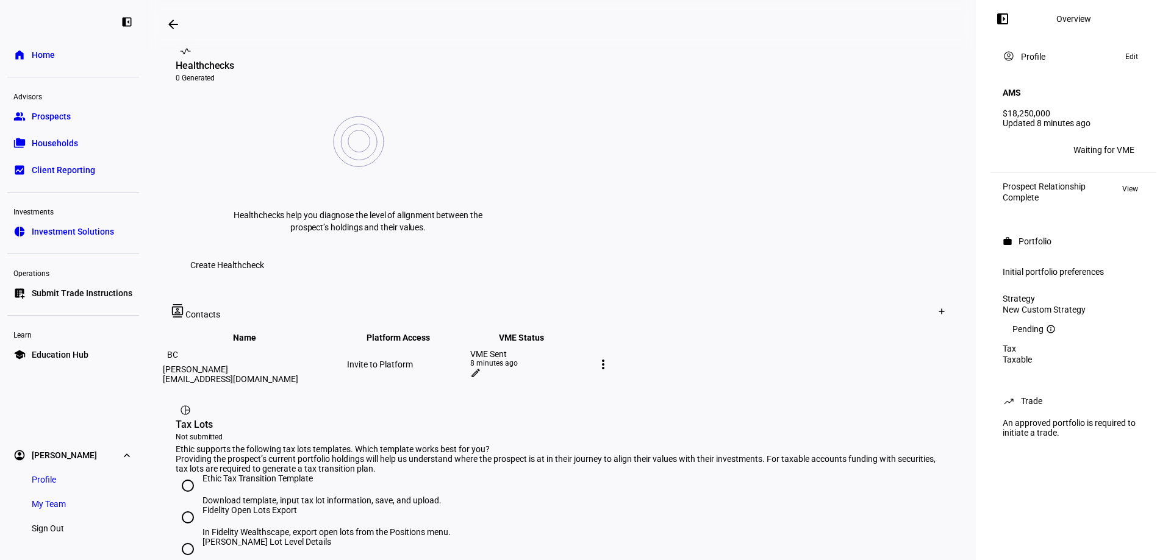
scroll to position [565, 0]
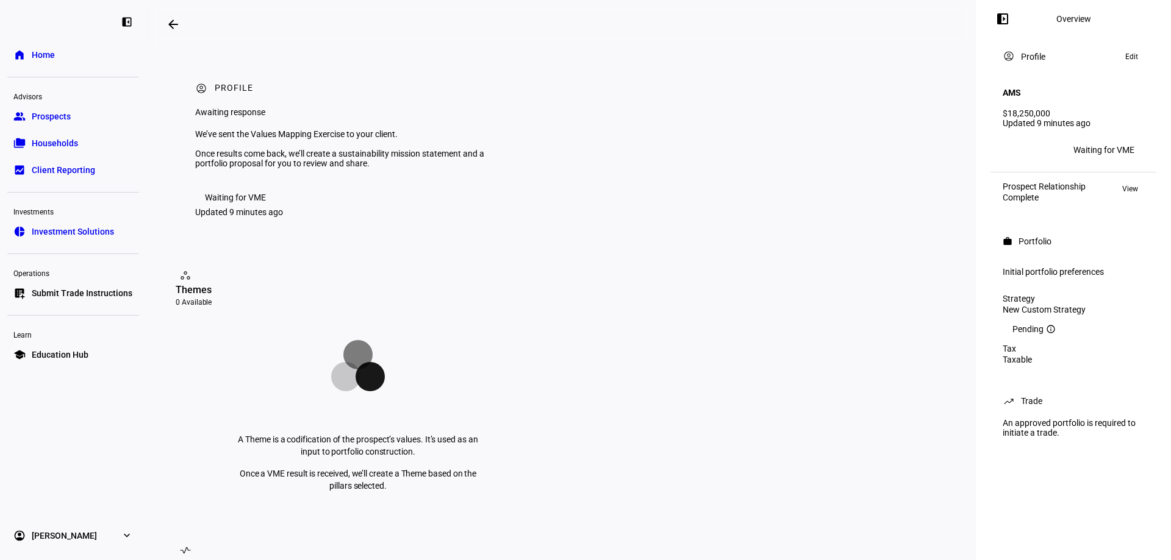
click at [53, 60] on span "Home" at bounding box center [43, 55] width 23 height 12
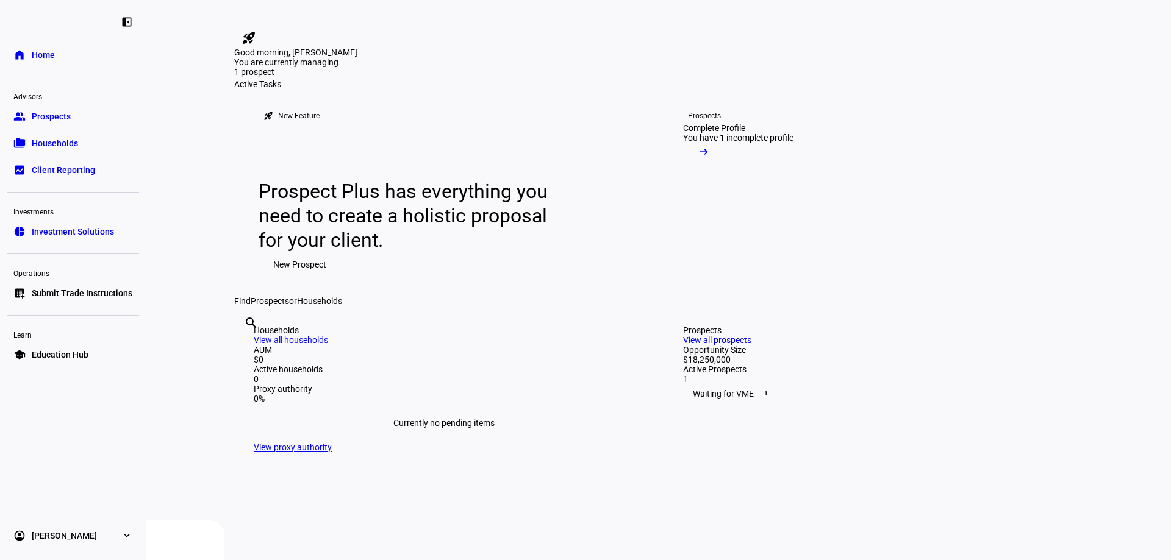
click at [715, 133] on div "Complete Profile" at bounding box center [714, 128] width 62 height 10
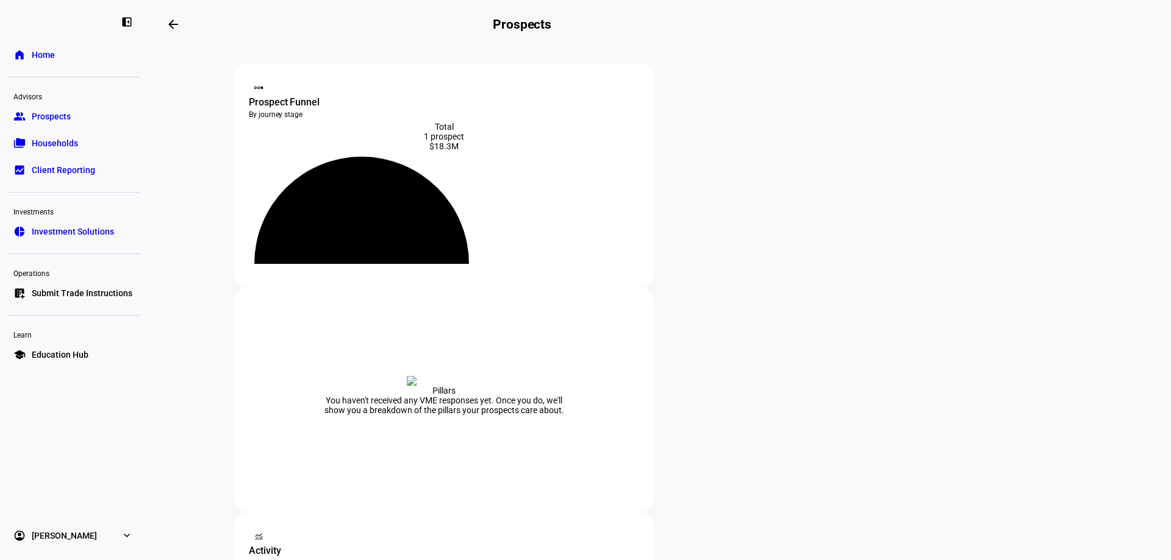
click at [430, 132] on div "1 prospect" at bounding box center [444, 137] width 390 height 10
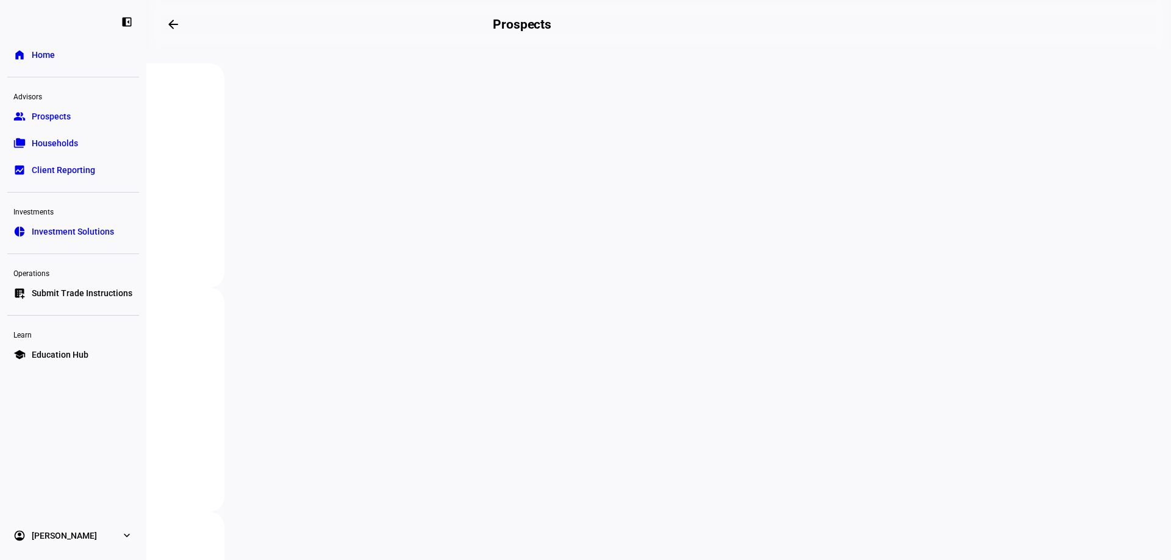
scroll to position [305, 0]
